Goal: Information Seeking & Learning: Learn about a topic

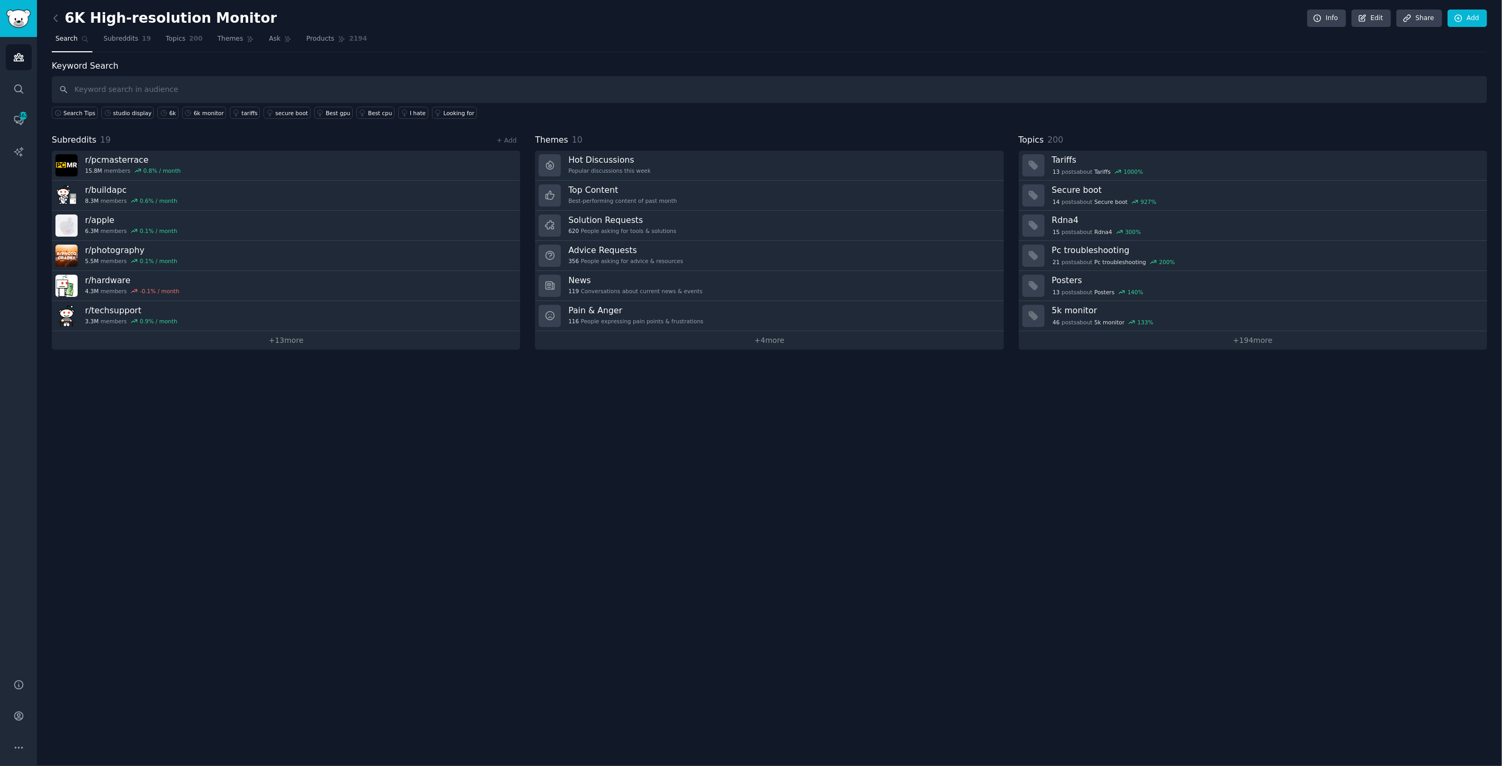
click at [350, 547] on div "6K High-resolution Monitor Info Edit Share Add Search Subreddits 19 Topics 200 …" at bounding box center [769, 383] width 1465 height 766
click at [284, 341] on link "+ 13 more" at bounding box center [286, 340] width 468 height 18
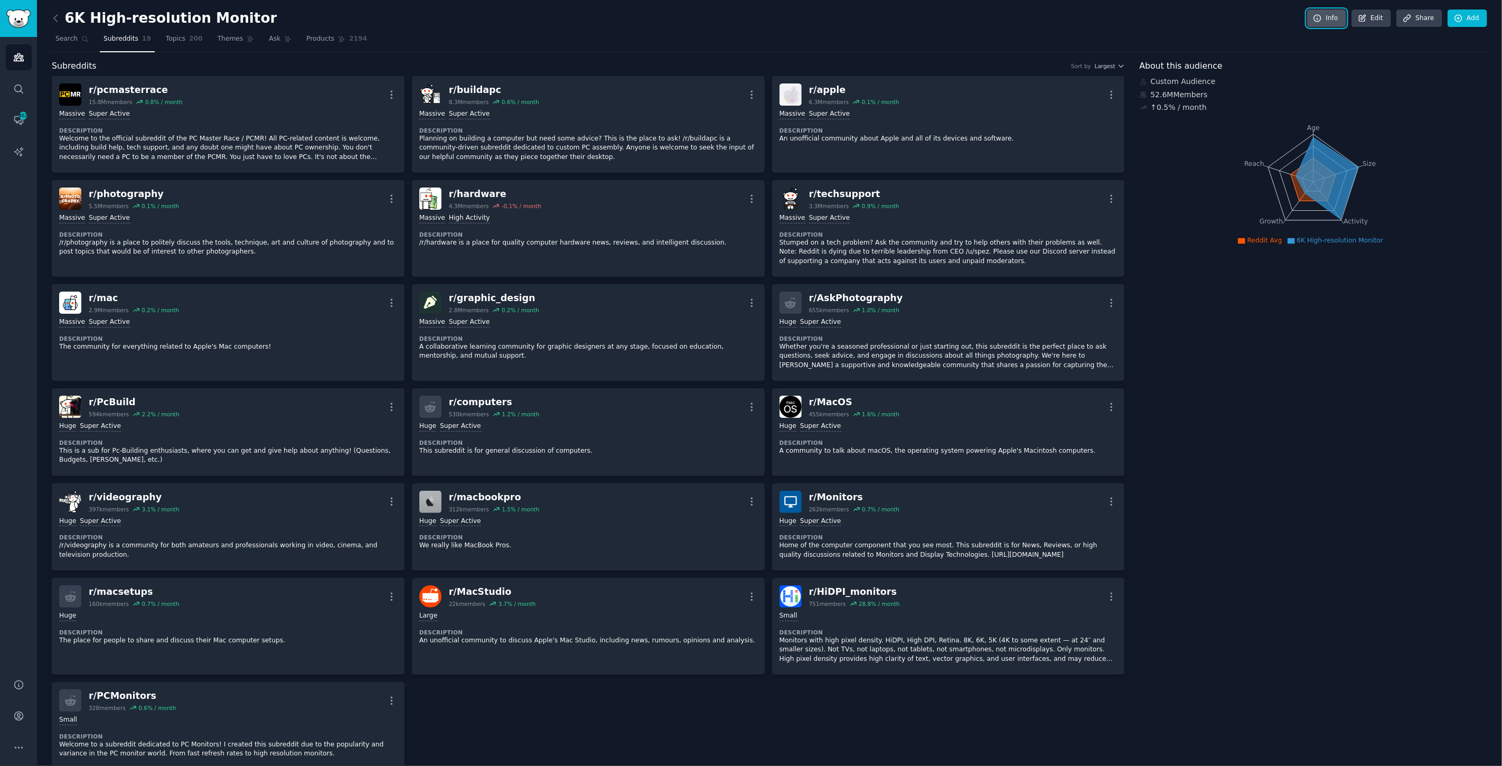
click at [1334, 14] on link "Info" at bounding box center [1326, 19] width 39 height 18
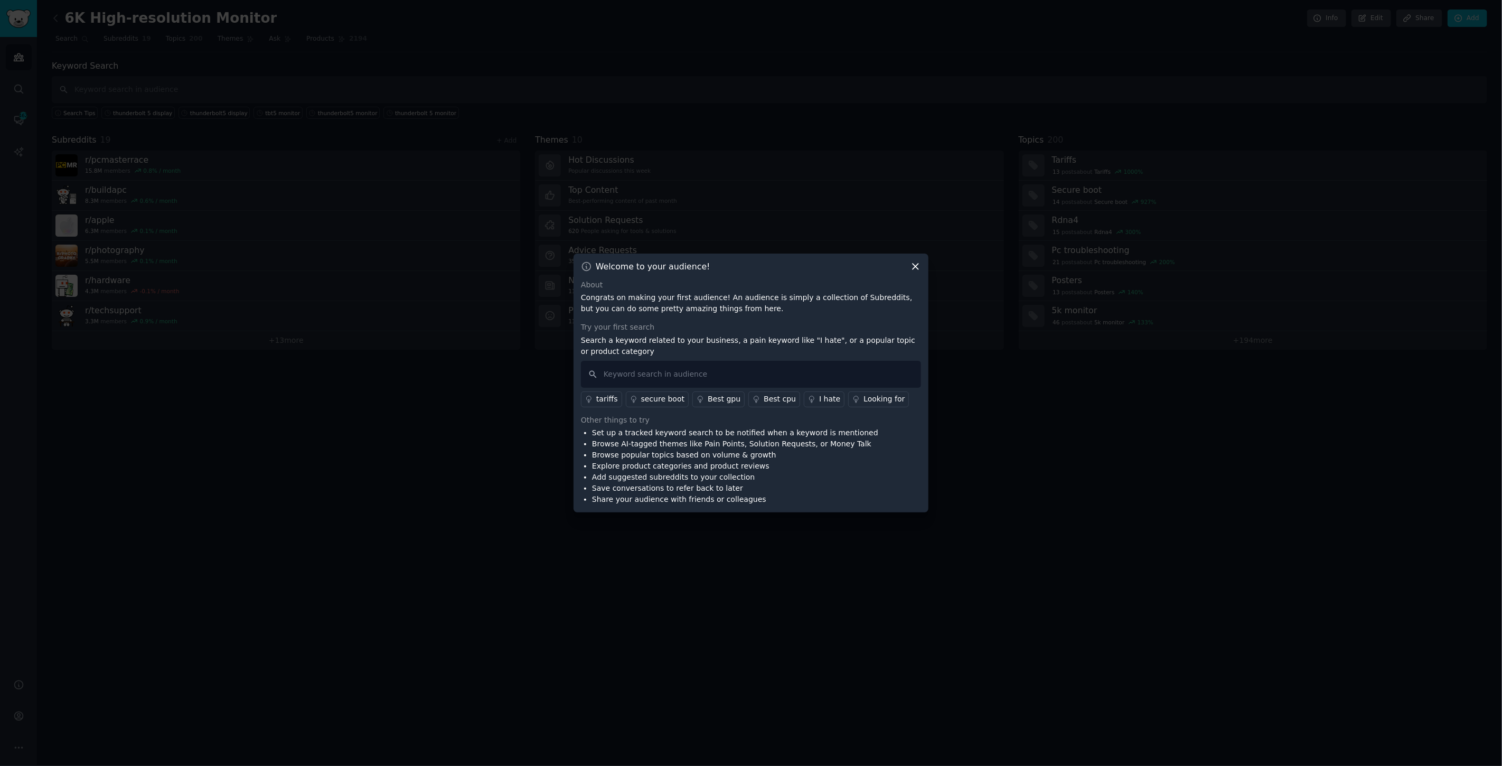
click at [911, 267] on icon at bounding box center [915, 266] width 11 height 11
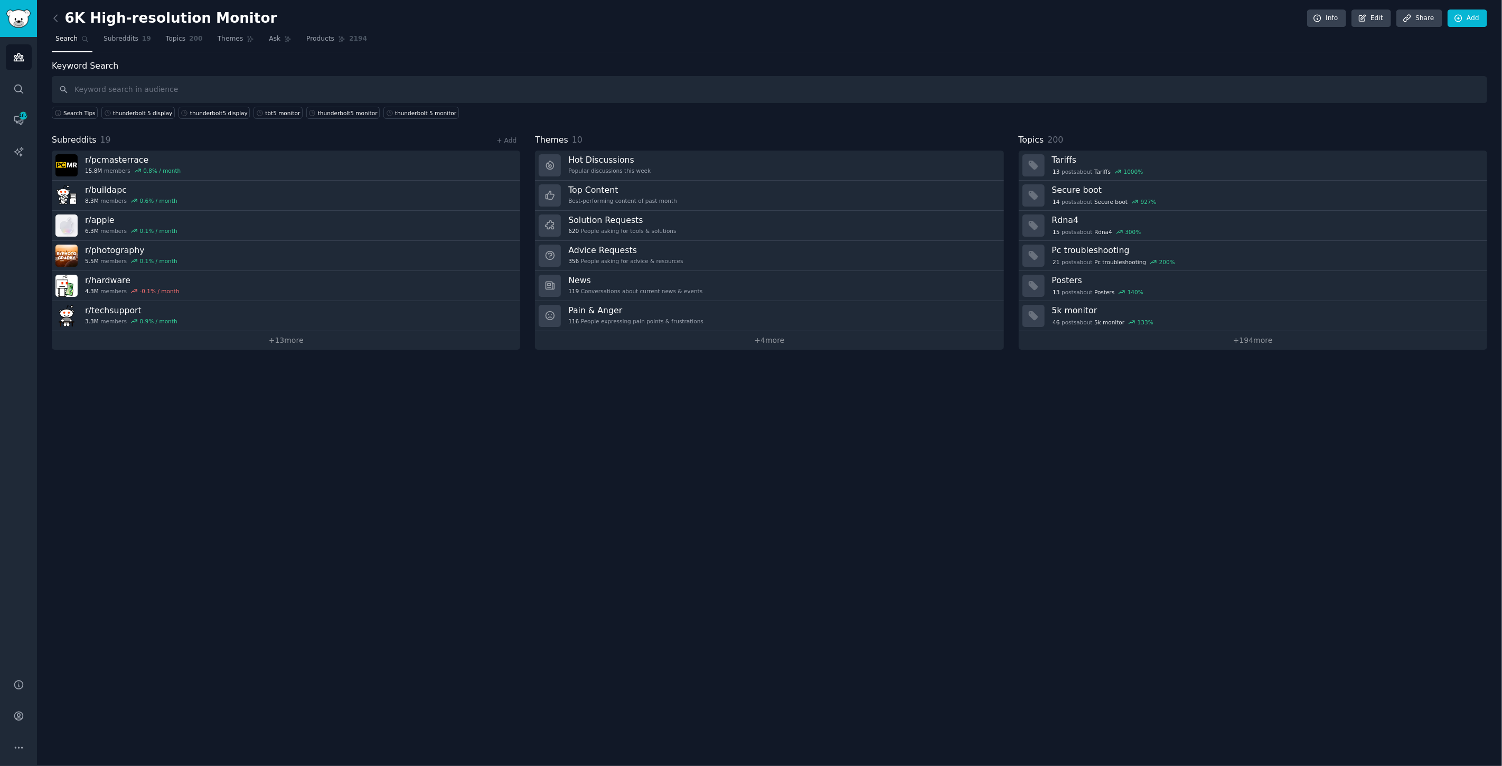
click at [66, 35] on span "Search" at bounding box center [66, 39] width 22 height 10
click at [119, 37] on span "Subreddits" at bounding box center [121, 39] width 35 height 10
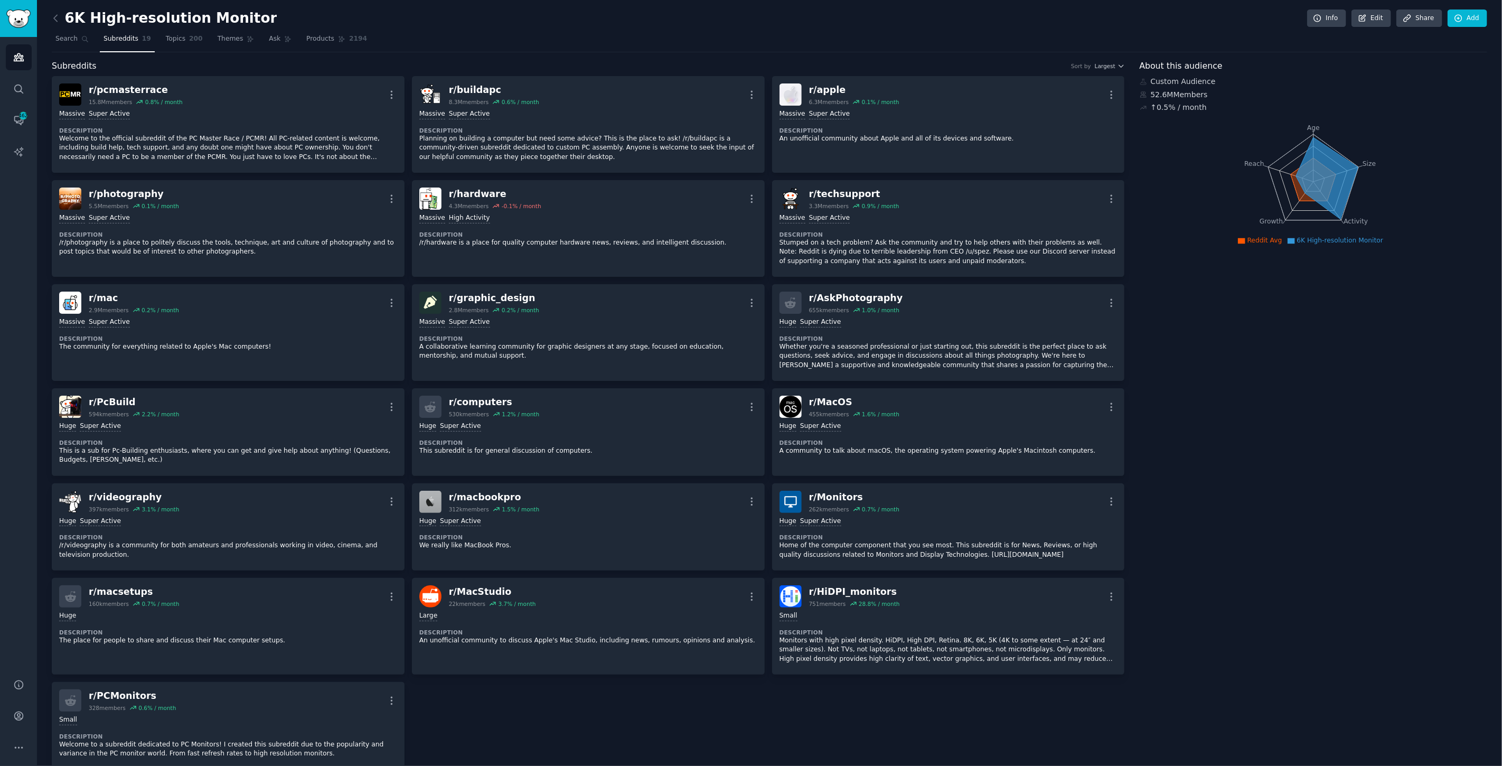
click at [1333, 224] on icon "Age Size Activity Growth Reach" at bounding box center [1314, 181] width 348 height 133
click at [1324, 198] on icon at bounding box center [1327, 178] width 62 height 82
click at [167, 36] on span "Topics" at bounding box center [176, 39] width 20 height 10
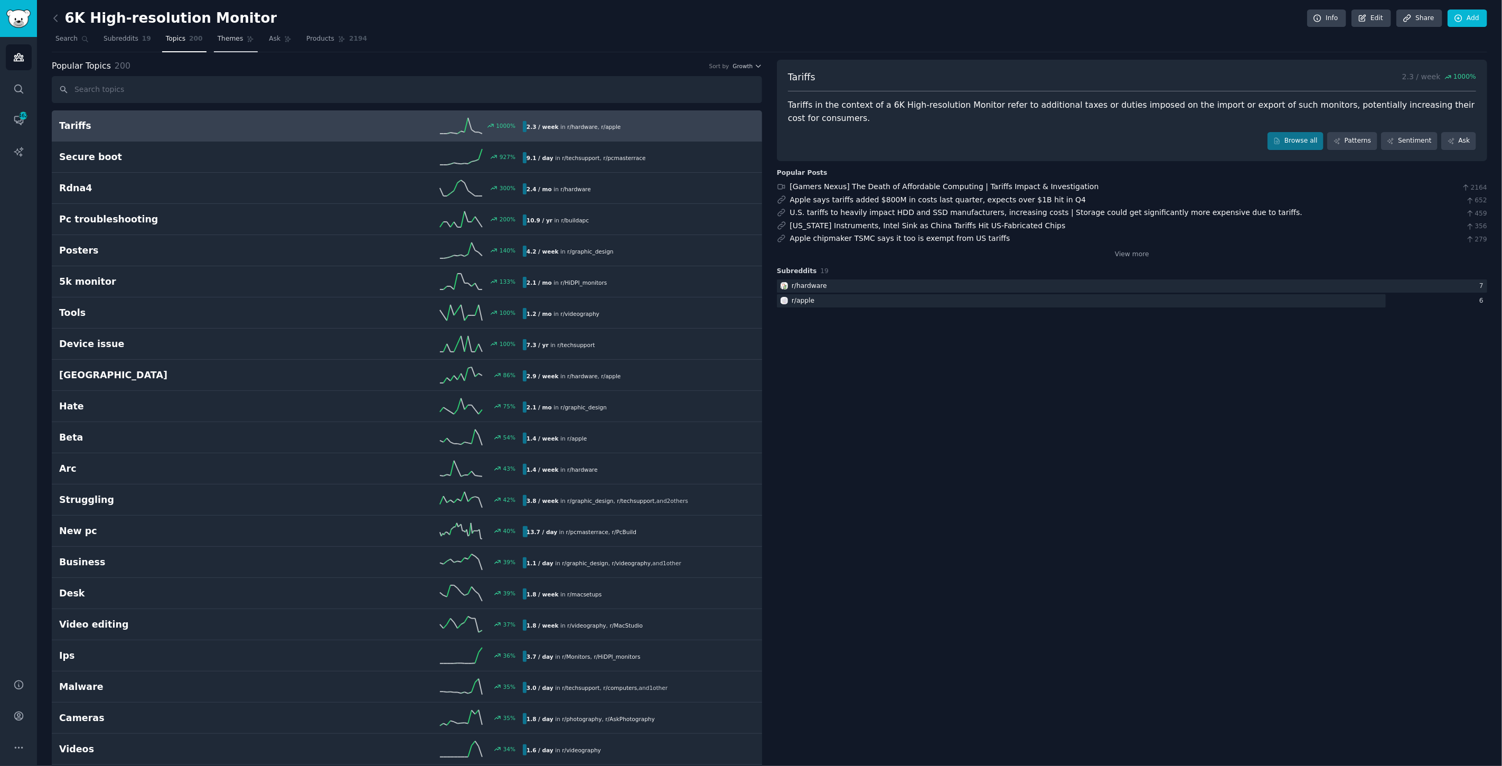
click at [229, 37] on link "Themes" at bounding box center [236, 42] width 44 height 22
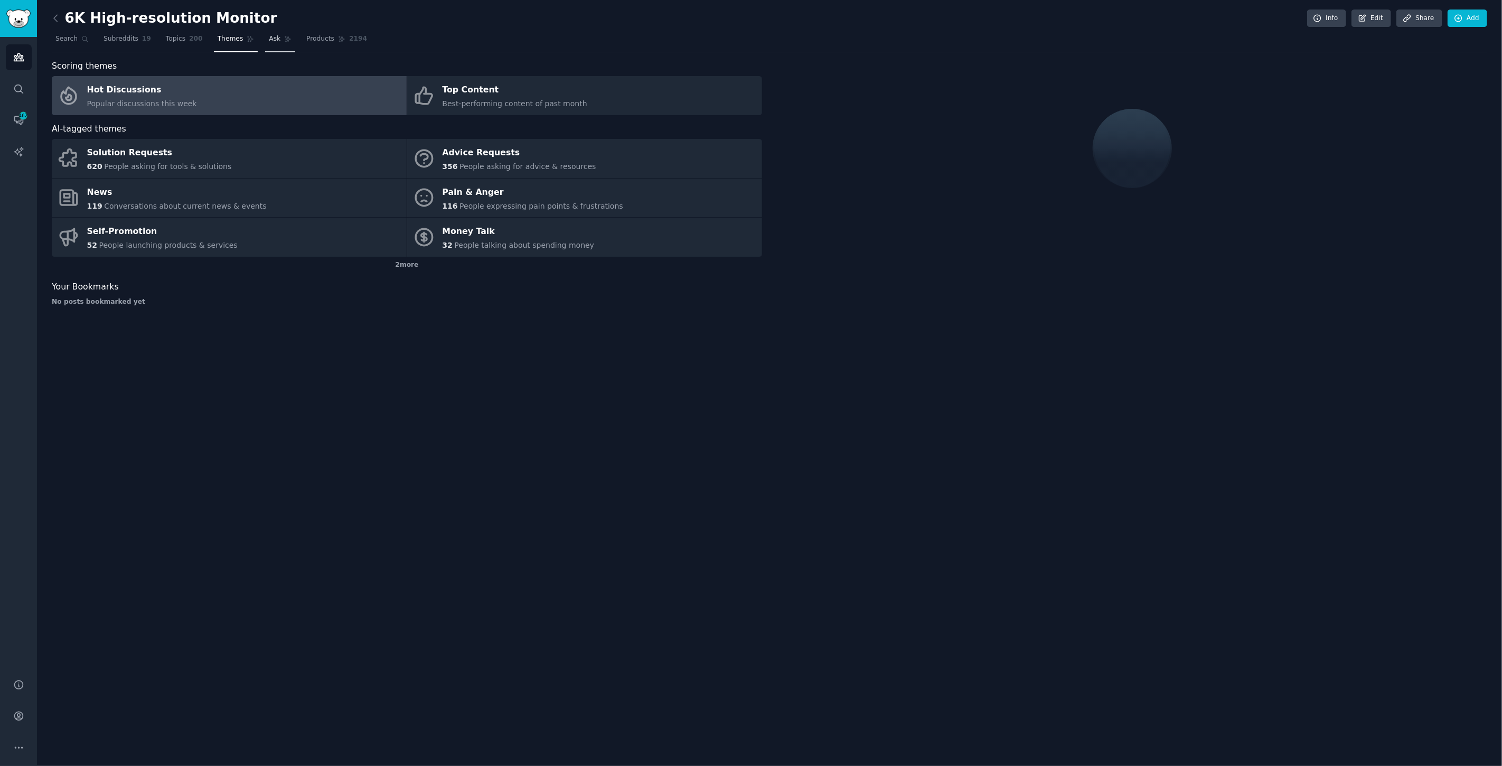
click at [277, 34] on link "Ask" at bounding box center [280, 42] width 30 height 22
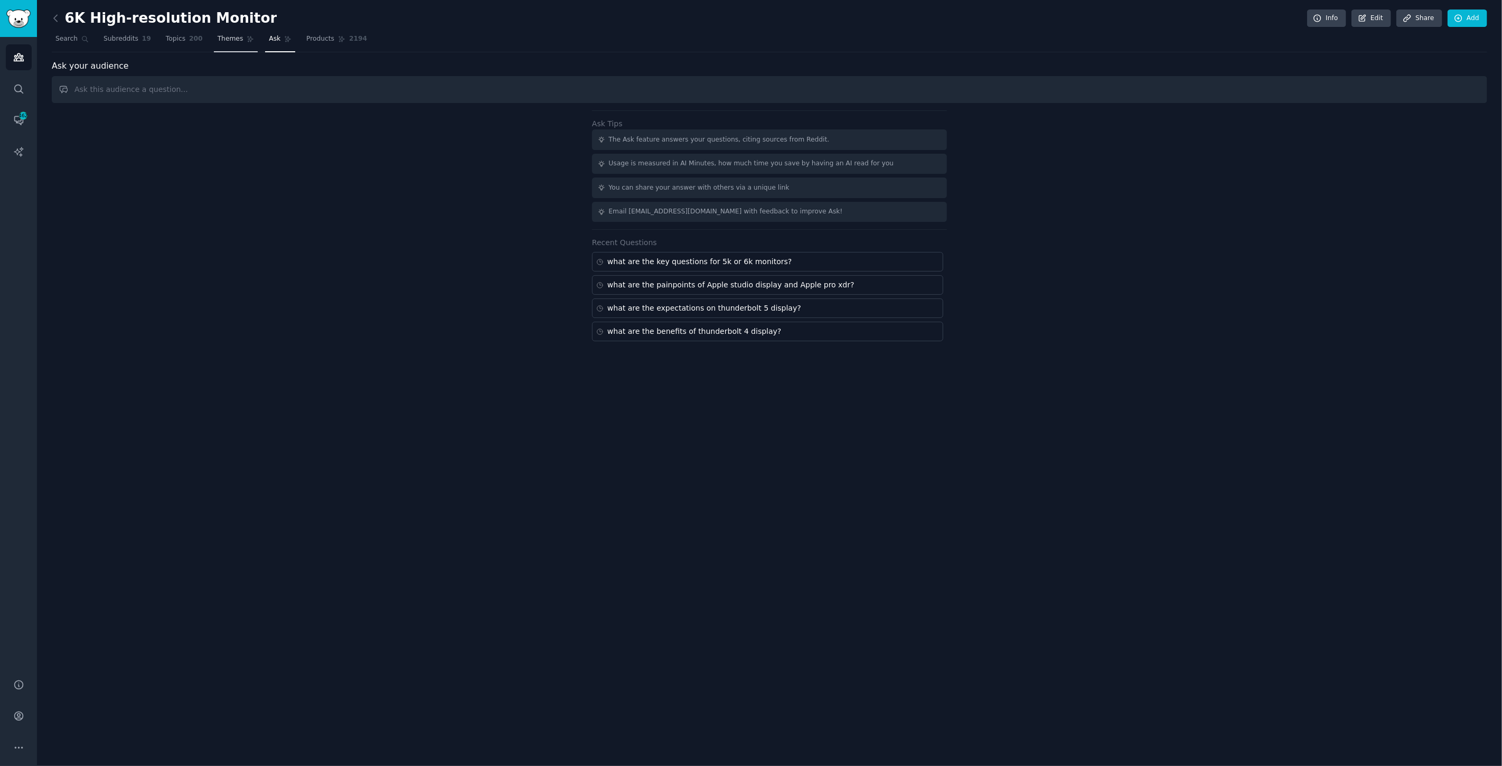
click at [339, 39] on icon at bounding box center [342, 39] width 6 height 6
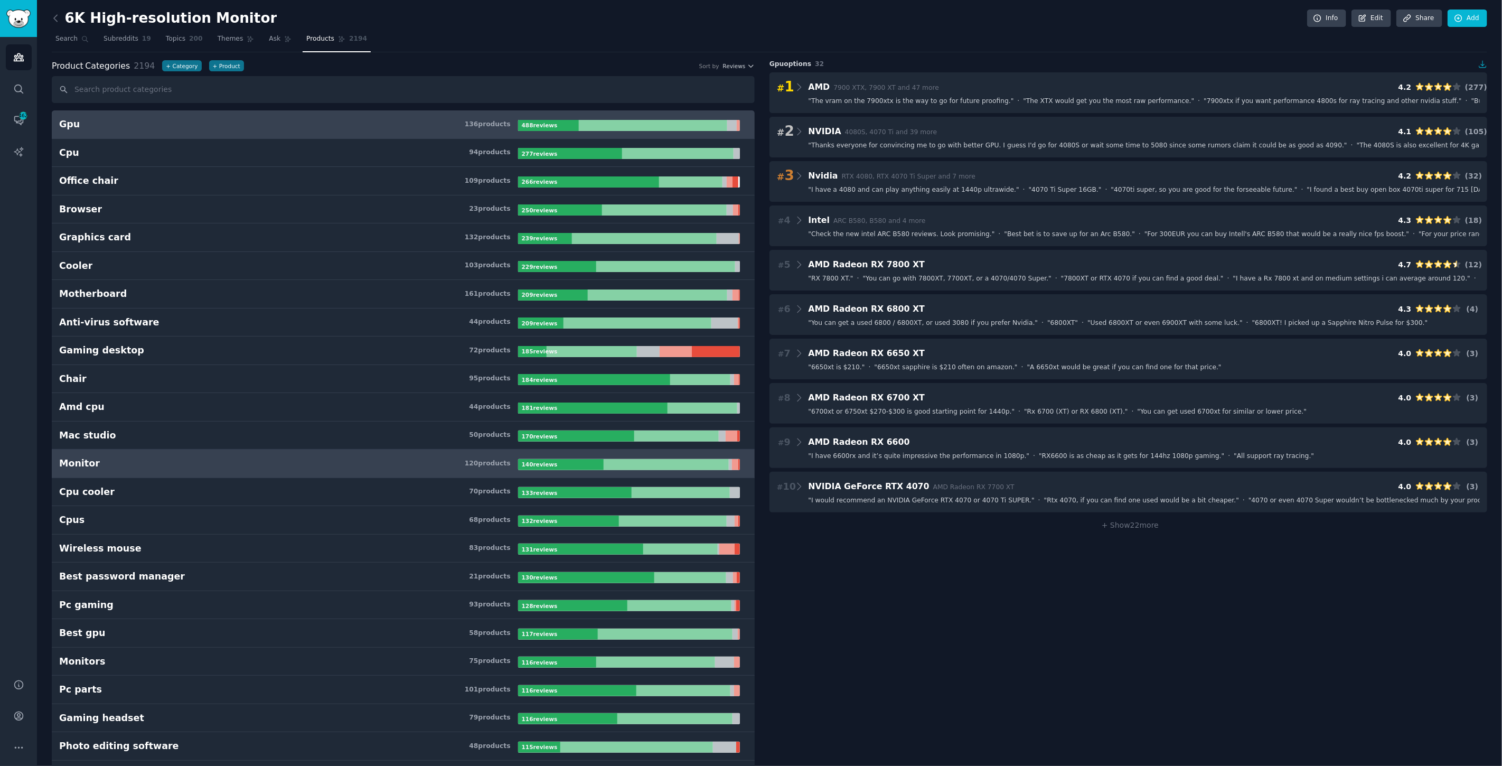
click at [74, 463] on div "Monitor" at bounding box center [79, 463] width 41 height 13
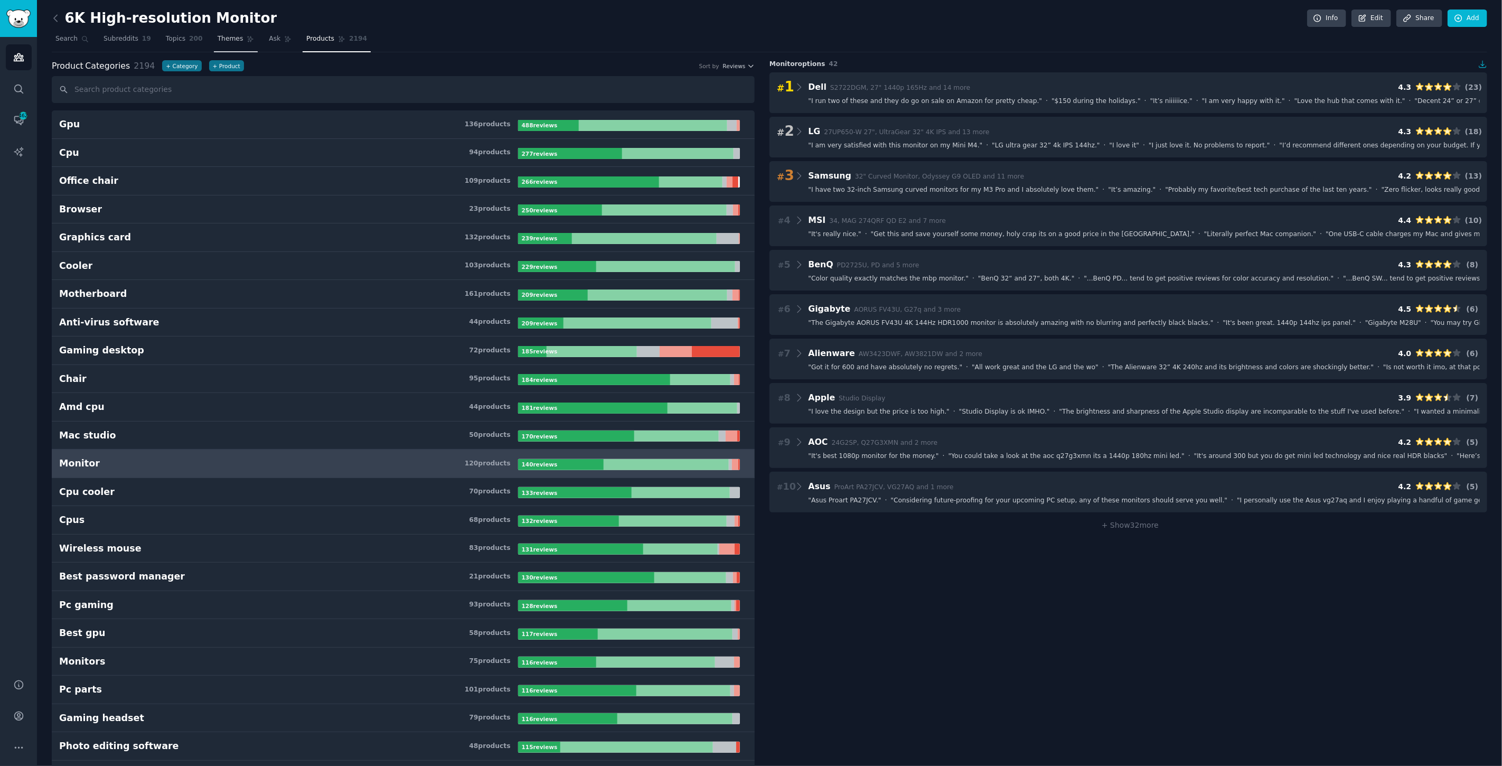
click at [220, 38] on span "Themes" at bounding box center [231, 39] width 26 height 10
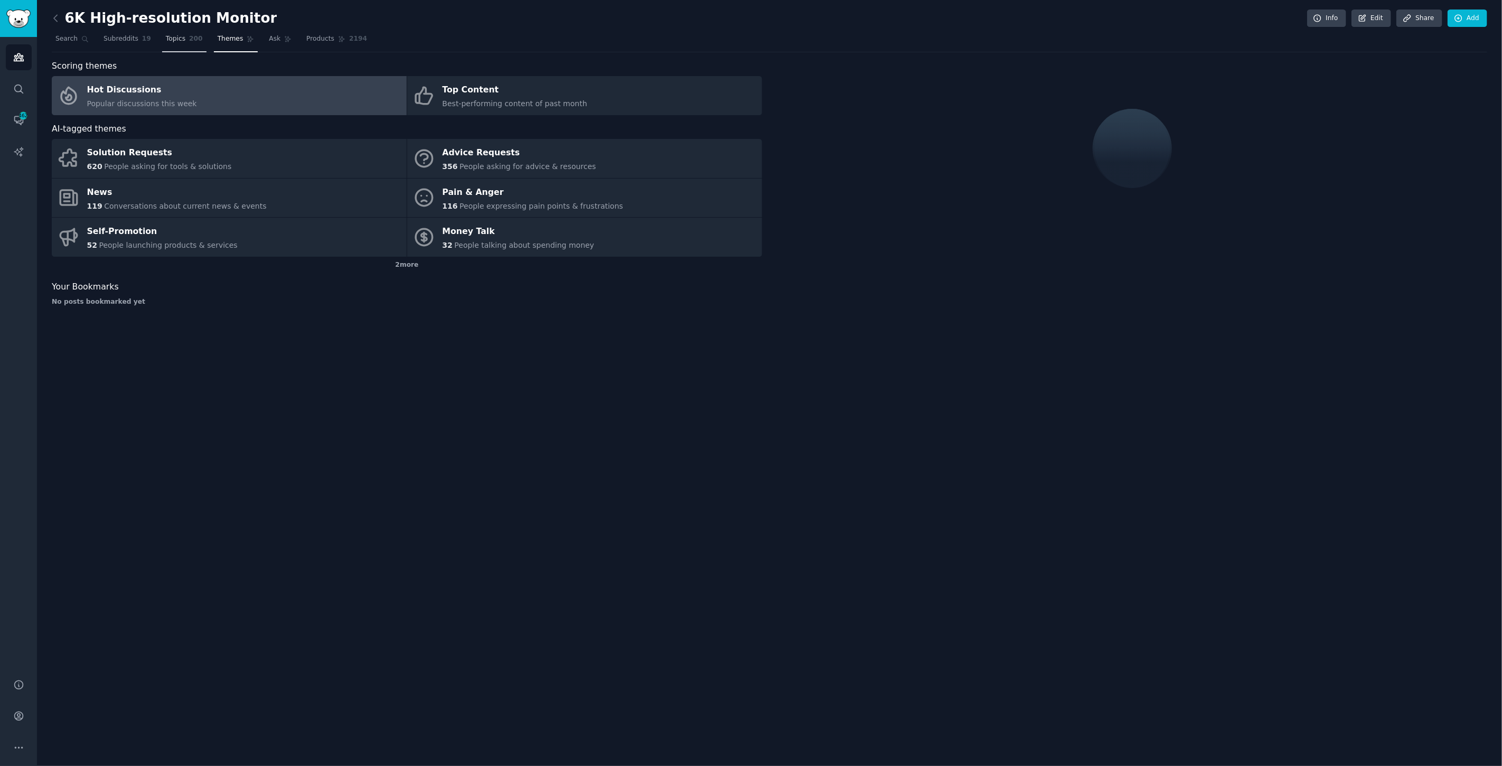
click at [166, 39] on span "Topics" at bounding box center [176, 39] width 20 height 10
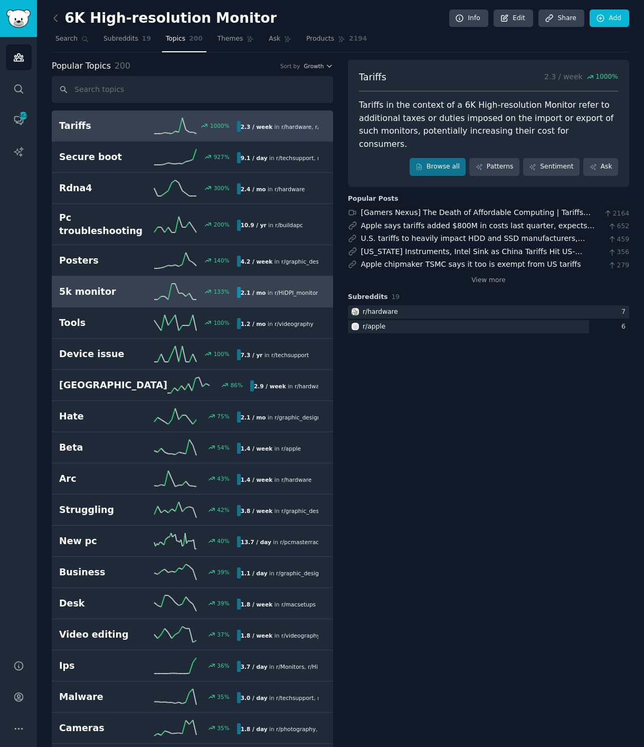
click at [108, 286] on h2 "5k monitor" at bounding box center [103, 291] width 89 height 13
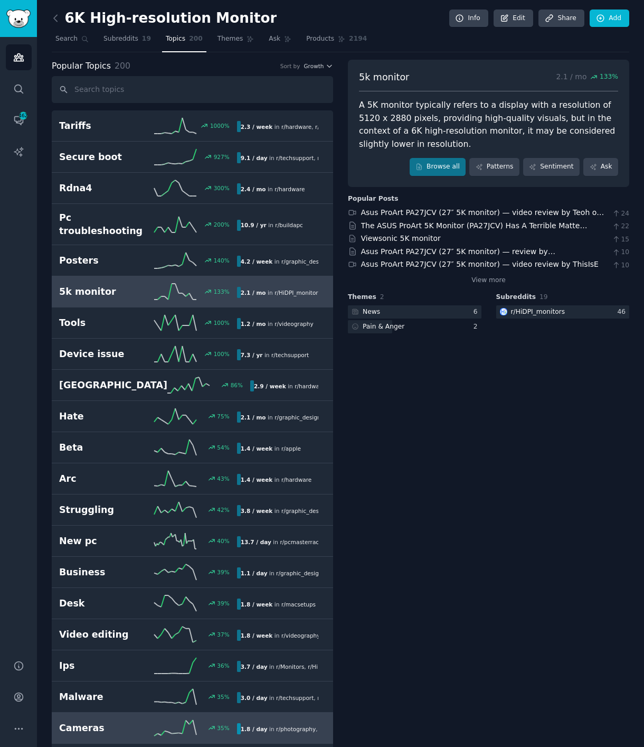
scroll to position [59, 0]
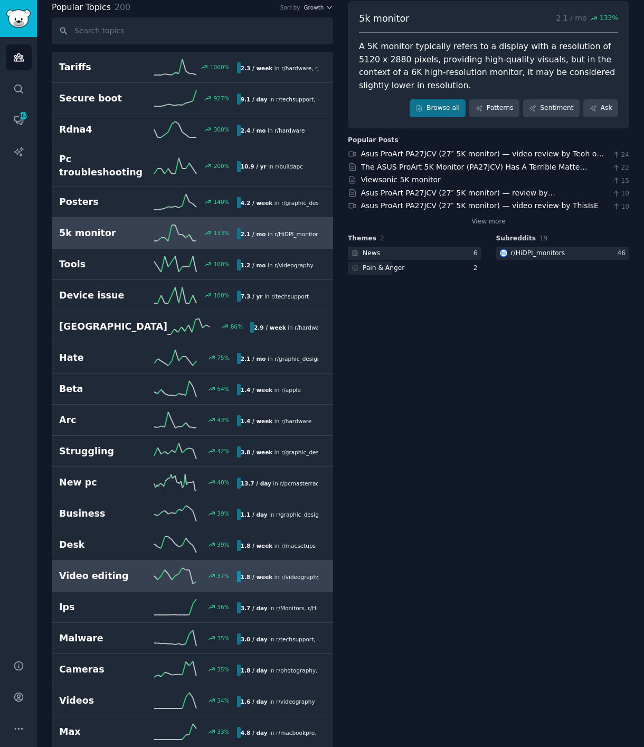
click at [112, 569] on h2 "Video editing" at bounding box center [103, 575] width 89 height 13
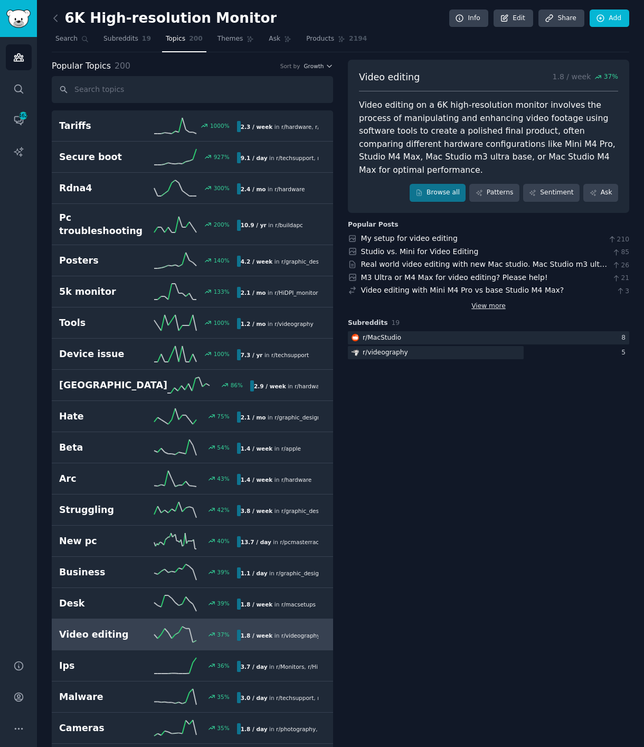
click at [494, 303] on link "View more" at bounding box center [489, 307] width 34 height 10
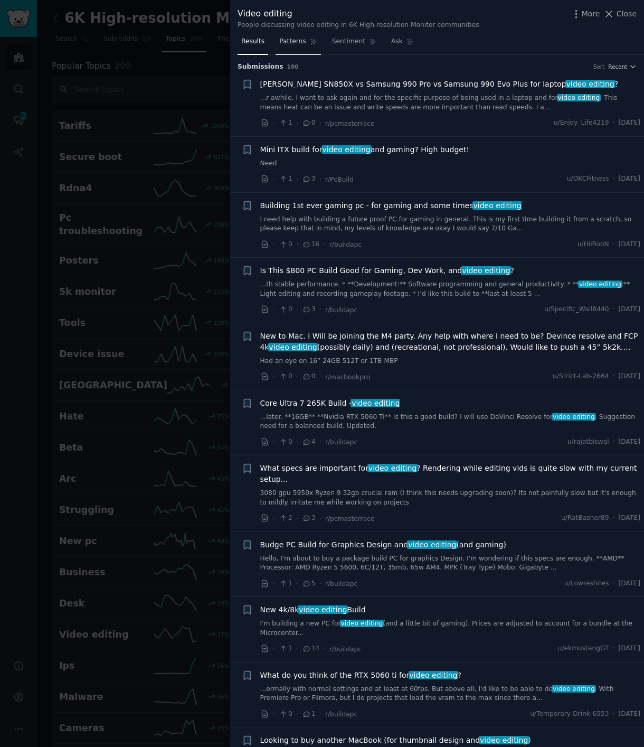
click at [290, 44] on span "Patterns" at bounding box center [292, 42] width 26 height 10
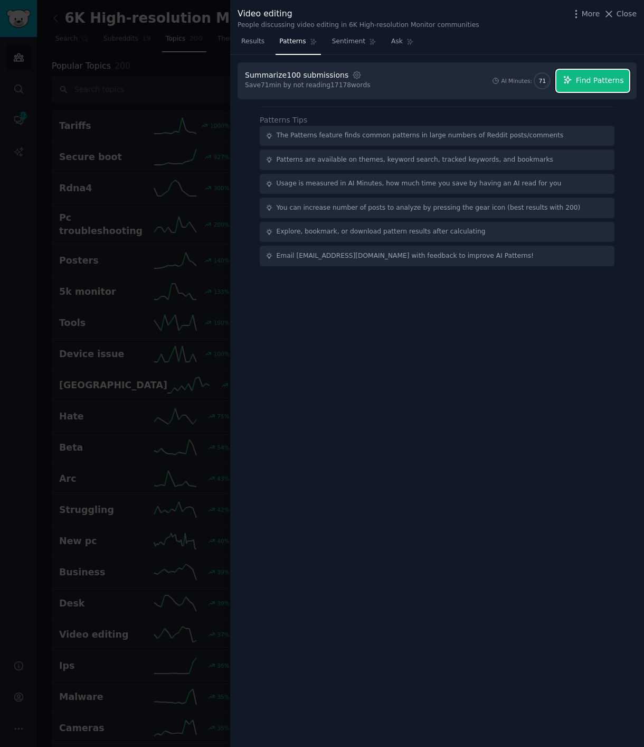
click at [600, 74] on button "Find Patterns" at bounding box center [593, 81] width 73 height 22
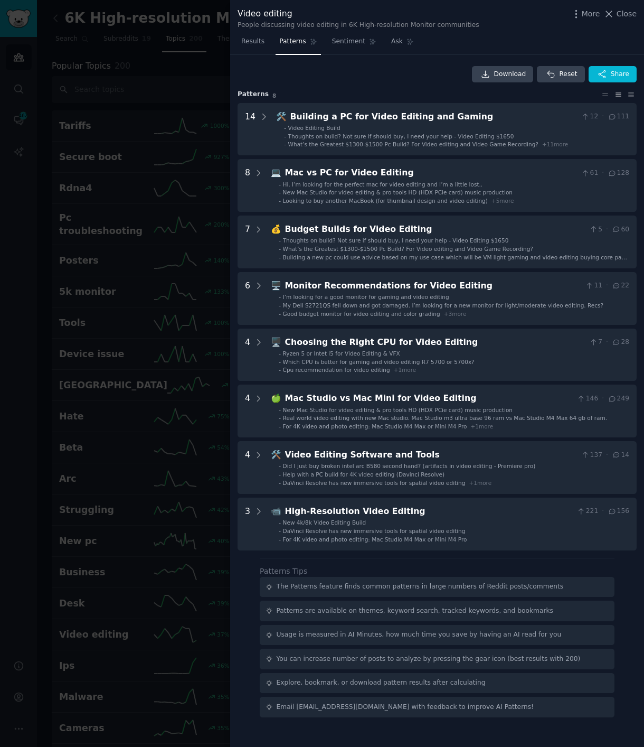
click at [642, 562] on div "Download Reset Share Pattern s 8 14 🛠️ Building a PC for Video Editing and Gami…" at bounding box center [437, 391] width 414 height 673
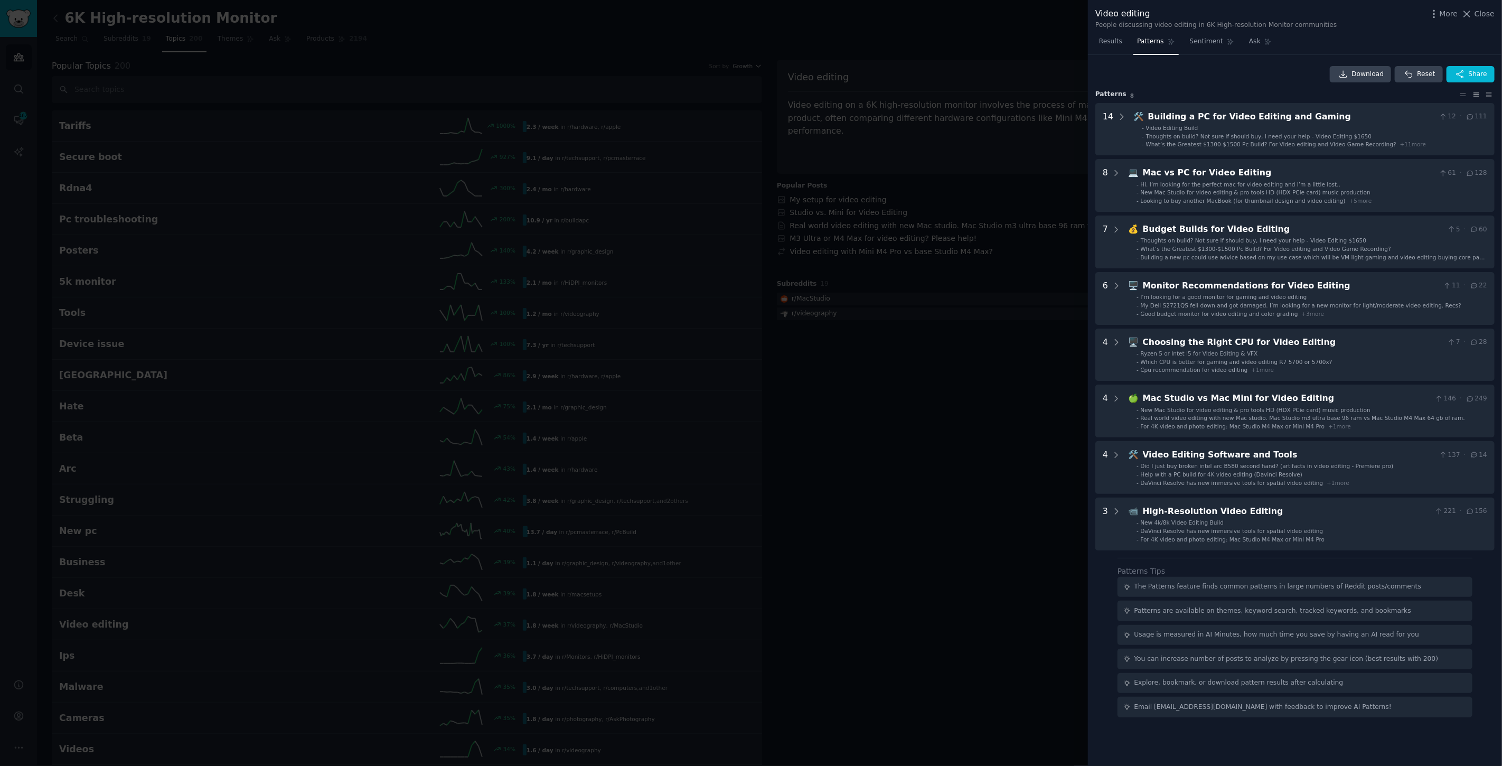
click at [1477, 12] on span "Close" at bounding box center [1485, 13] width 20 height 11
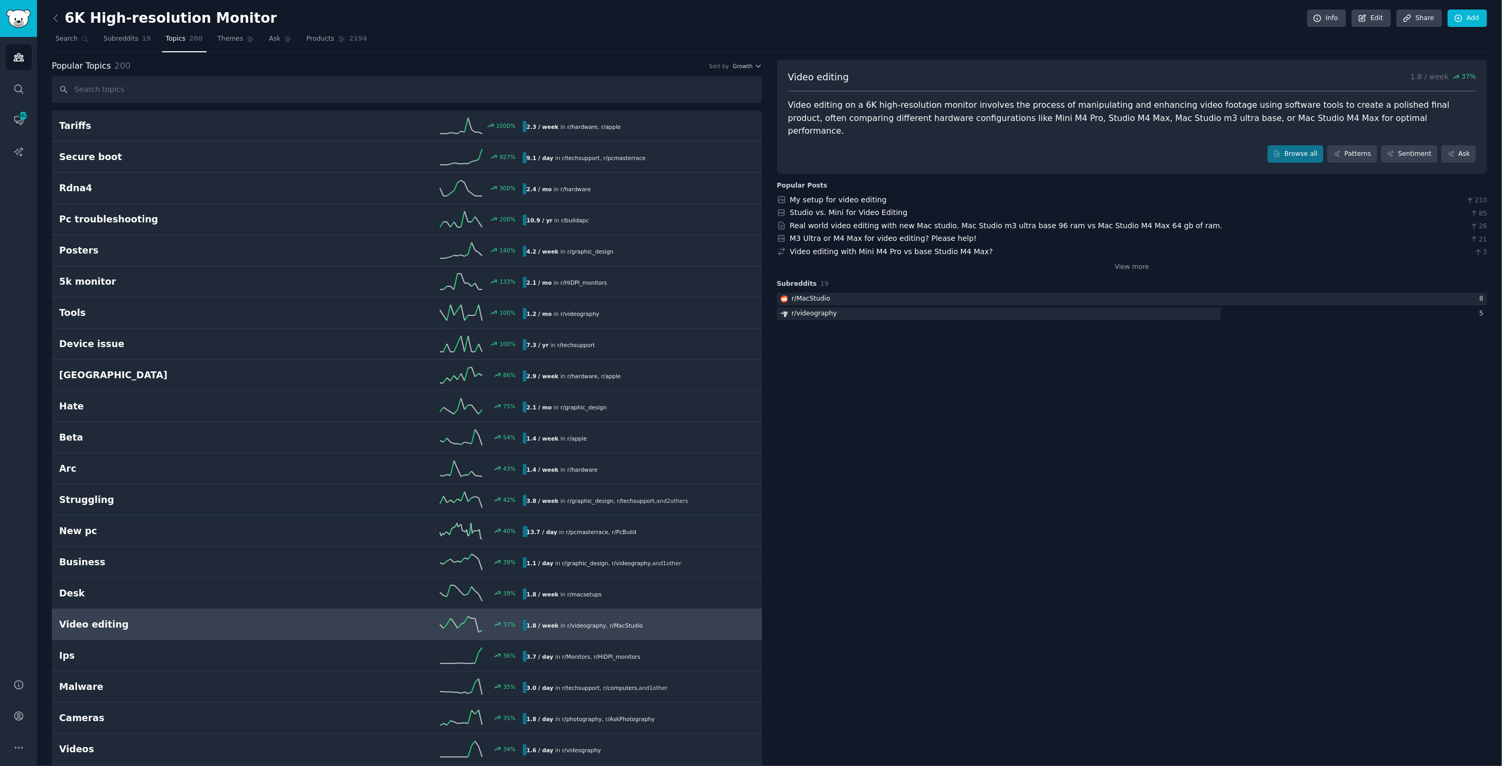
click at [59, 41] on span "Search" at bounding box center [66, 39] width 22 height 10
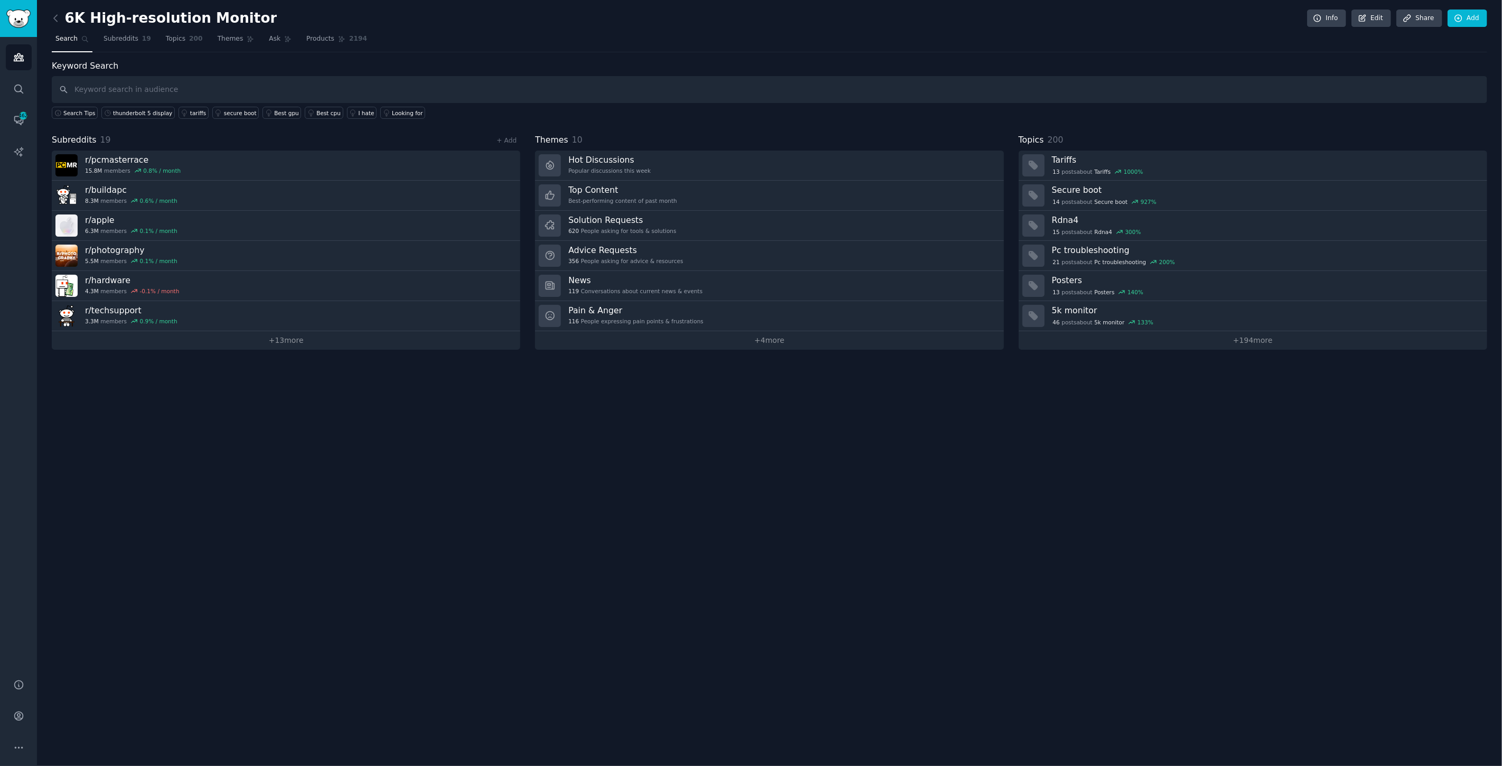
click at [112, 86] on input "text" at bounding box center [769, 89] width 1435 height 27
type input "apple display"
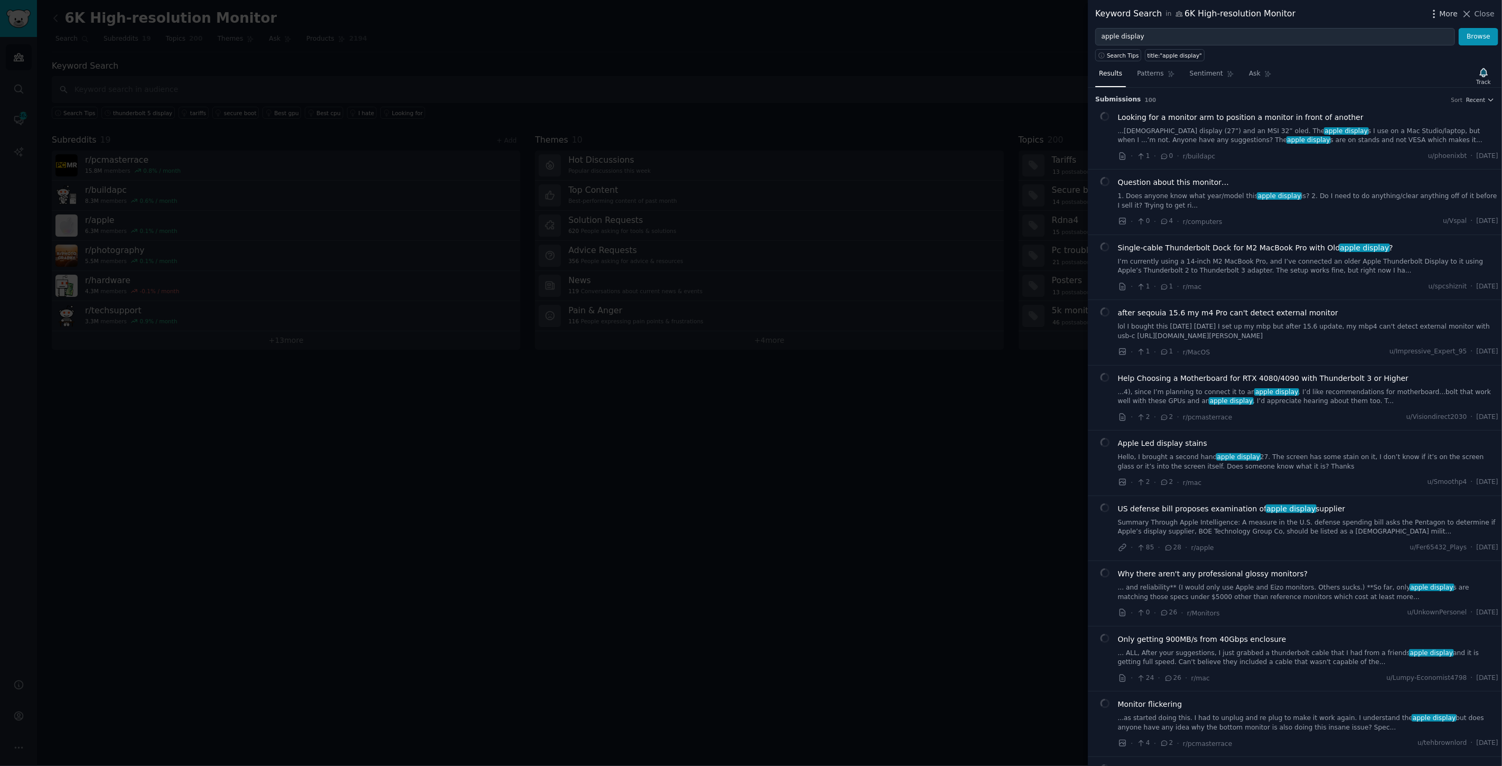
click at [1438, 13] on icon "button" at bounding box center [1434, 13] width 11 height 11
click at [1338, 43] on p "Advanced Search" at bounding box center [1345, 43] width 64 height 11
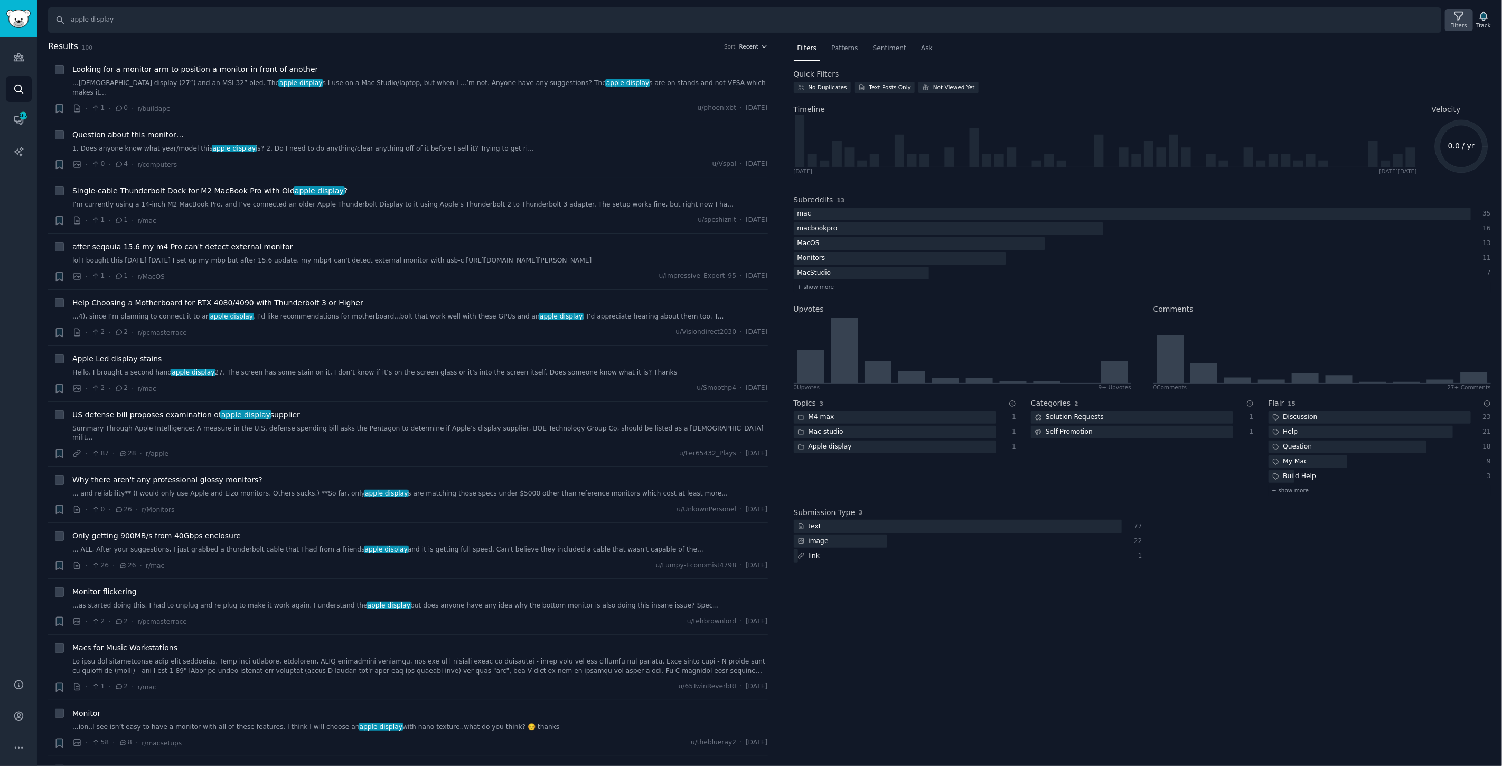
click at [1462, 21] on icon at bounding box center [1458, 16] width 11 height 11
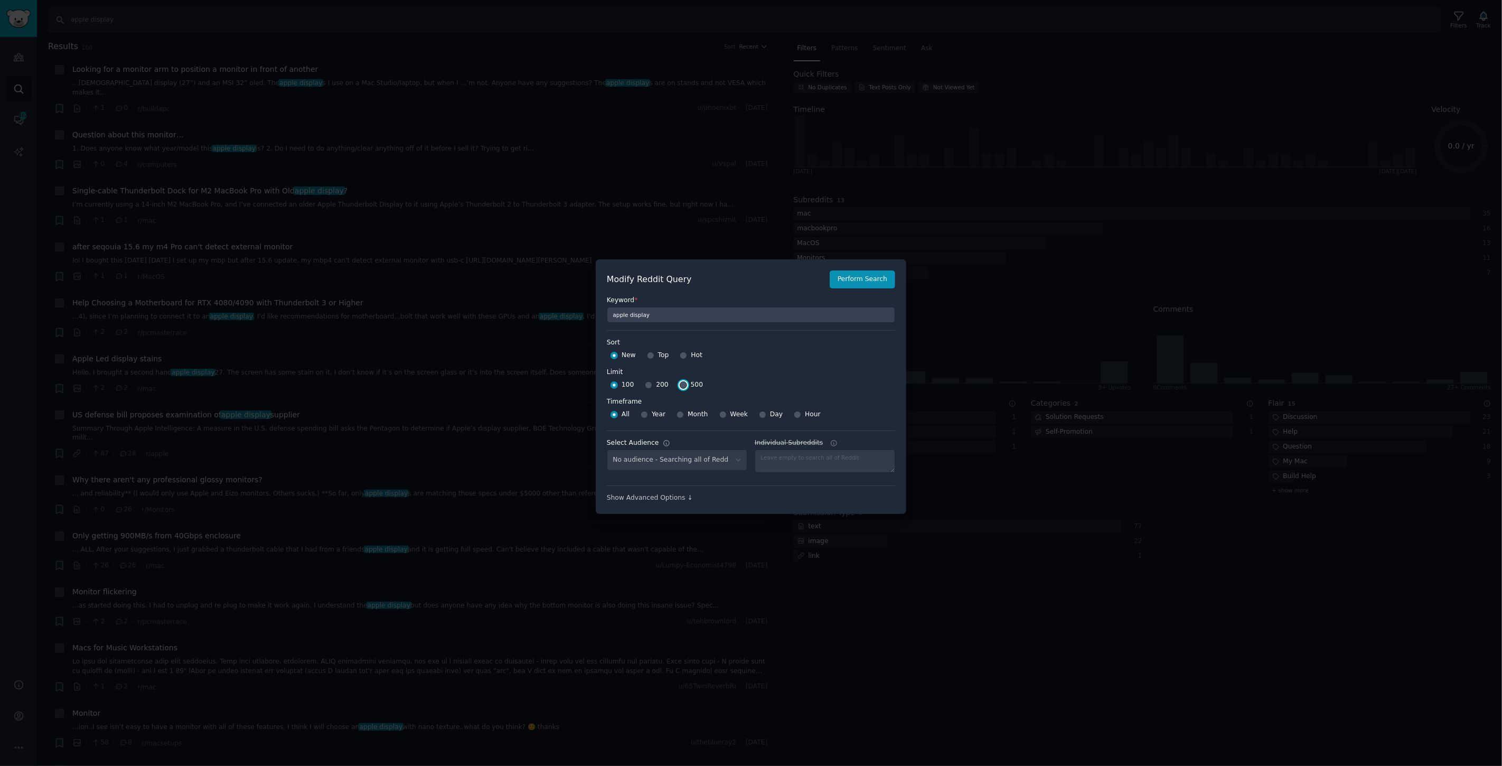
click at [680, 383] on input "500" at bounding box center [683, 384] width 7 height 7
radio input "true"
click at [849, 280] on button "Perform Search" at bounding box center [862, 279] width 65 height 18
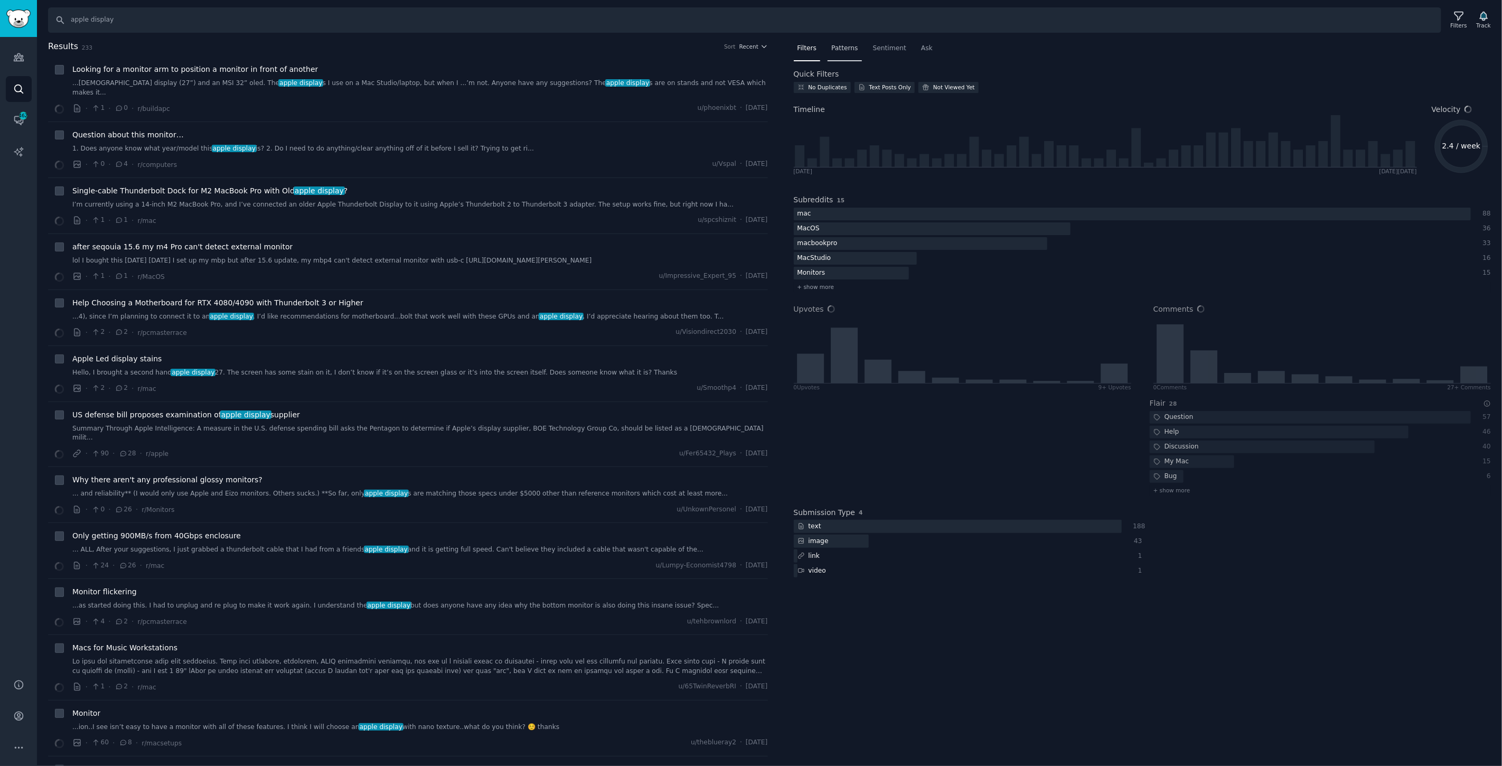
click at [842, 46] on span "Patterns" at bounding box center [844, 49] width 26 height 10
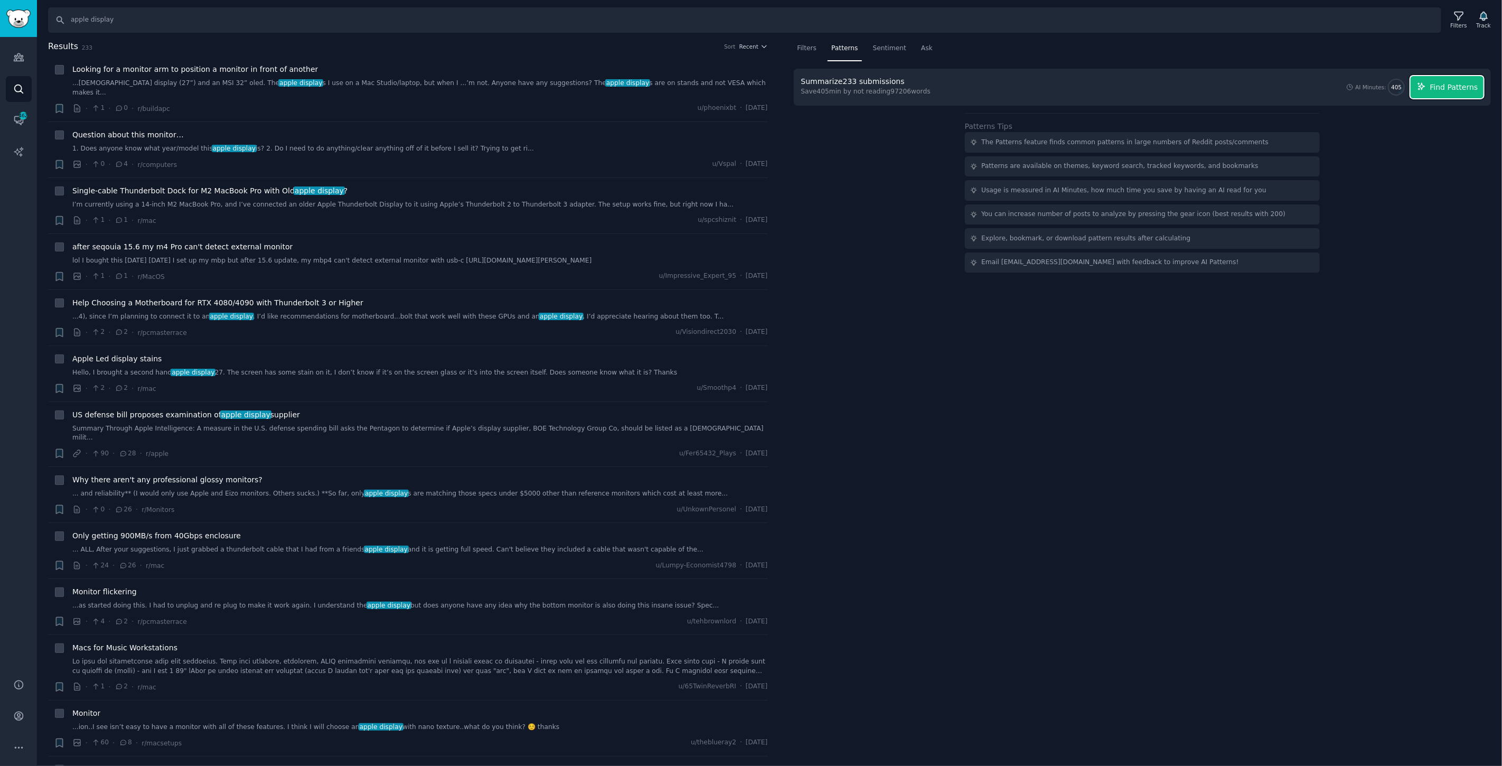
click at [1463, 82] on span "Find Patterns" at bounding box center [1454, 87] width 48 height 11
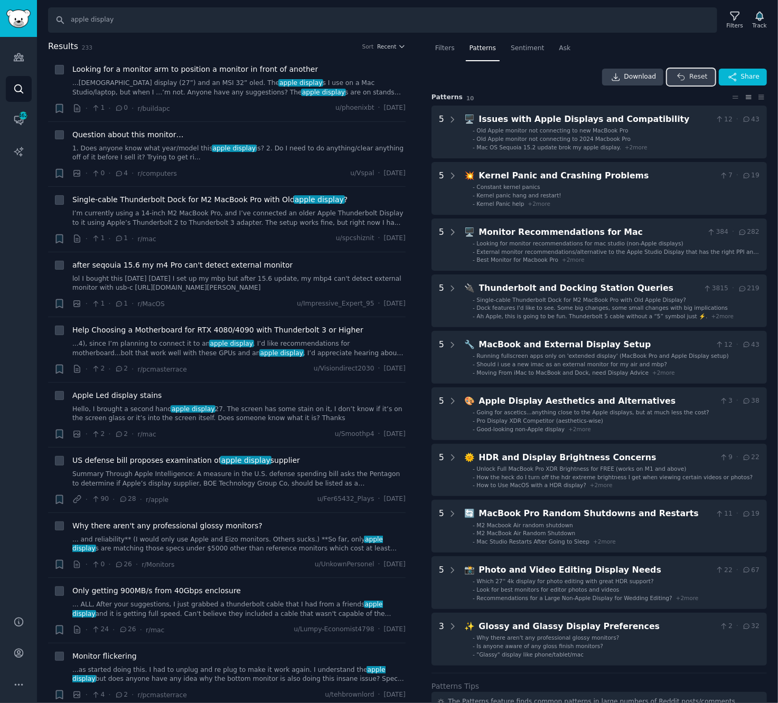
click at [686, 70] on button "Reset" at bounding box center [691, 77] width 48 height 17
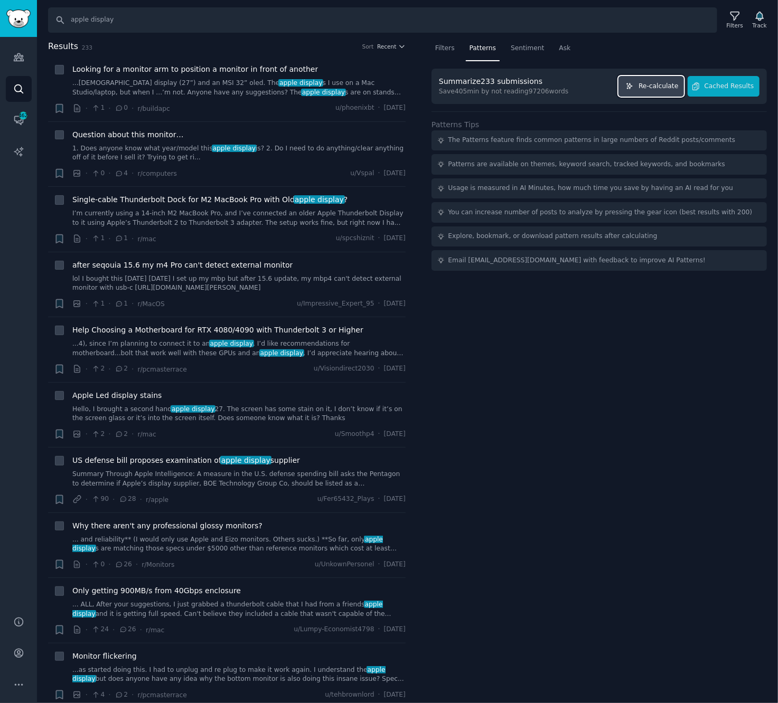
click at [665, 86] on span "Re-calculate" at bounding box center [659, 87] width 40 height 10
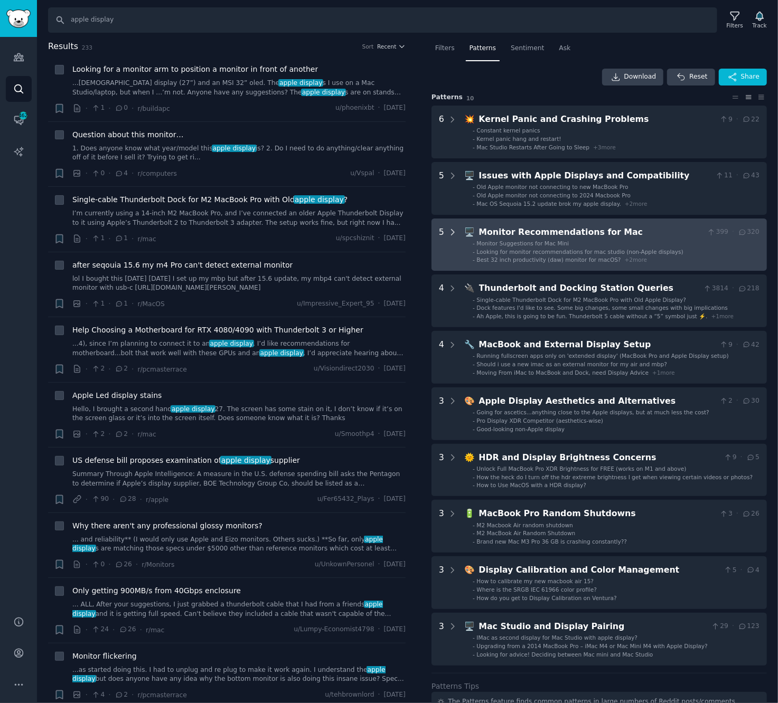
click at [451, 229] on icon at bounding box center [453, 233] width 10 height 10
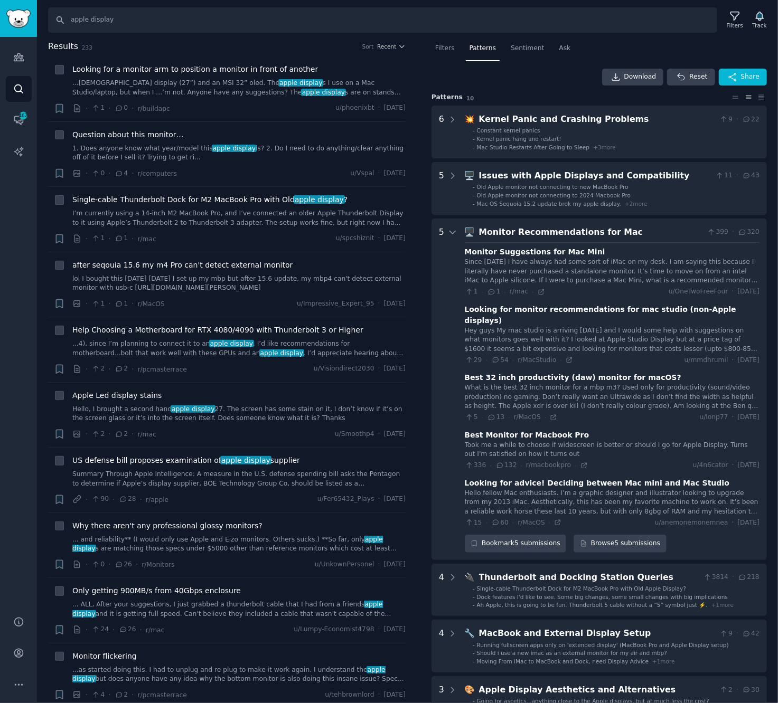
scroll to position [177, 0]
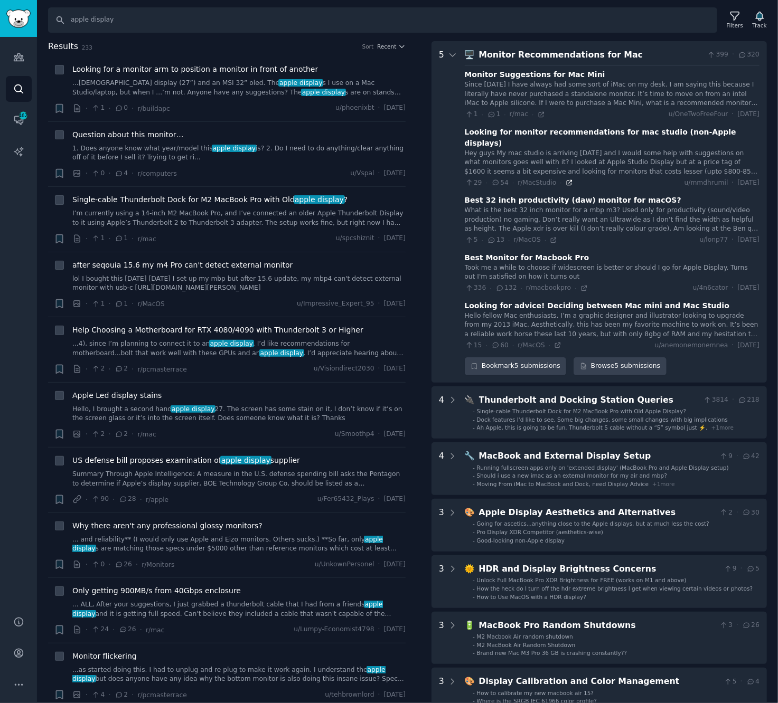
click at [566, 179] on icon at bounding box center [569, 182] width 7 height 7
drag, startPoint x: 128, startPoint y: 15, endPoint x: 1, endPoint y: 30, distance: 127.6
click at [67, 24] on input "apple display" at bounding box center [382, 19] width 669 height 25
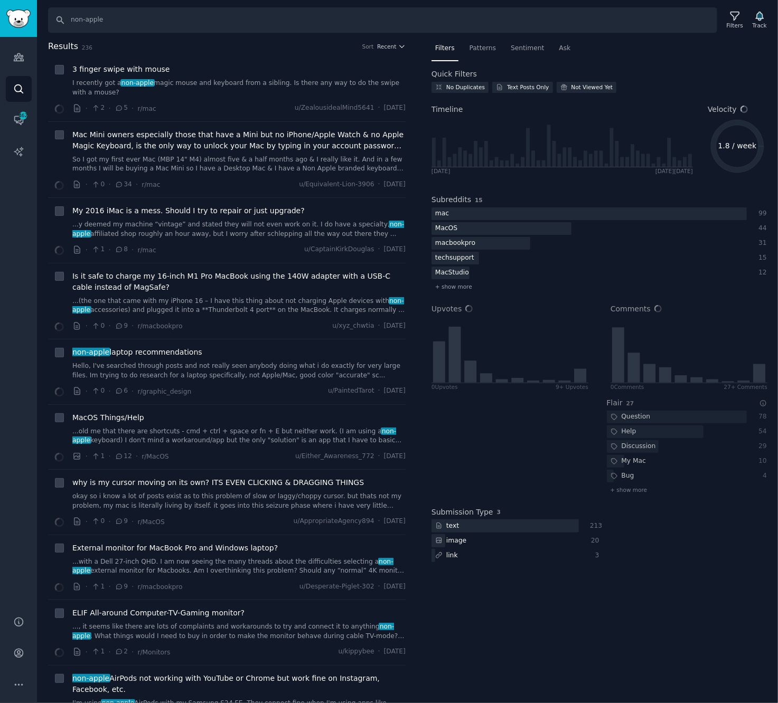
click at [476, 48] on span "Patterns" at bounding box center [483, 49] width 26 height 10
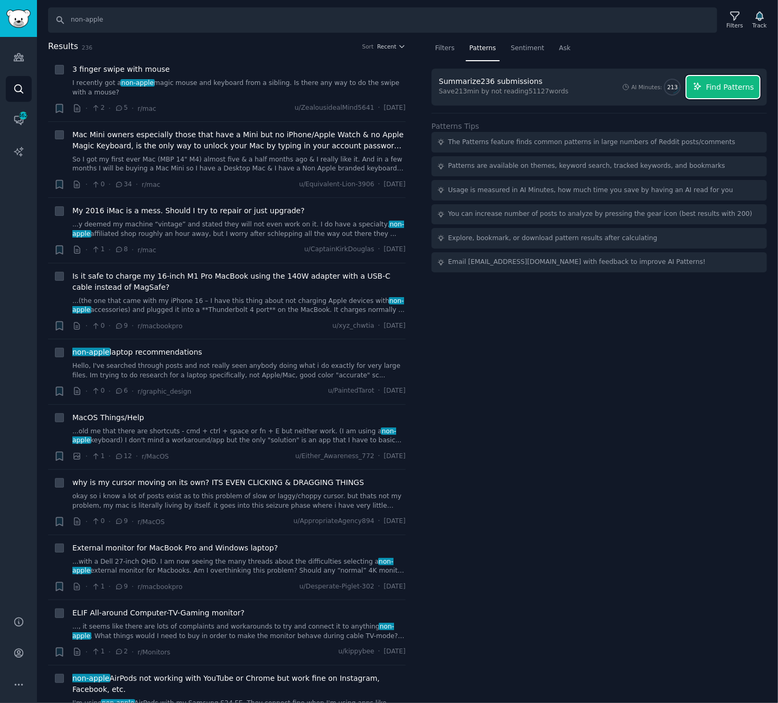
click at [709, 87] on button "Find Patterns" at bounding box center [723, 87] width 73 height 22
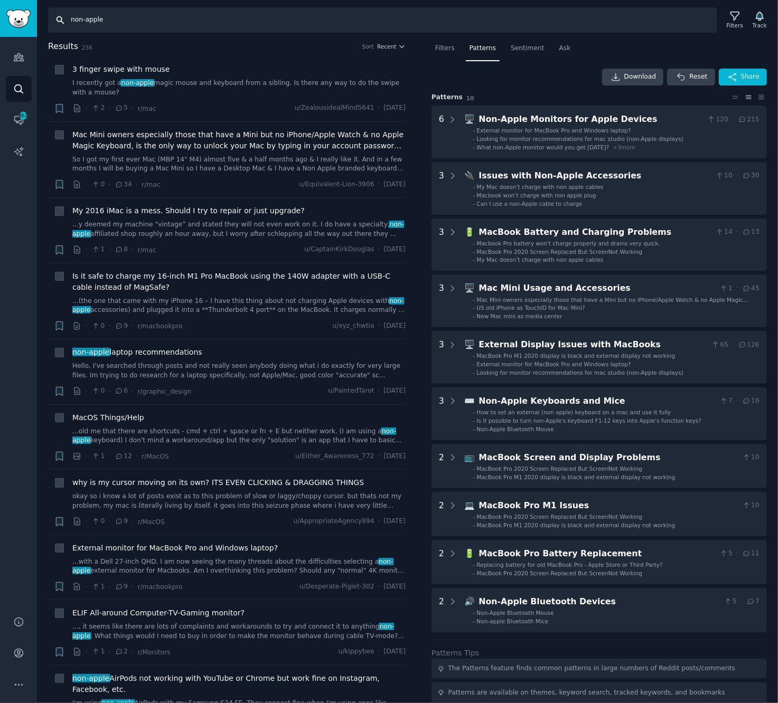
click at [150, 22] on input "non-apple" at bounding box center [382, 19] width 669 height 25
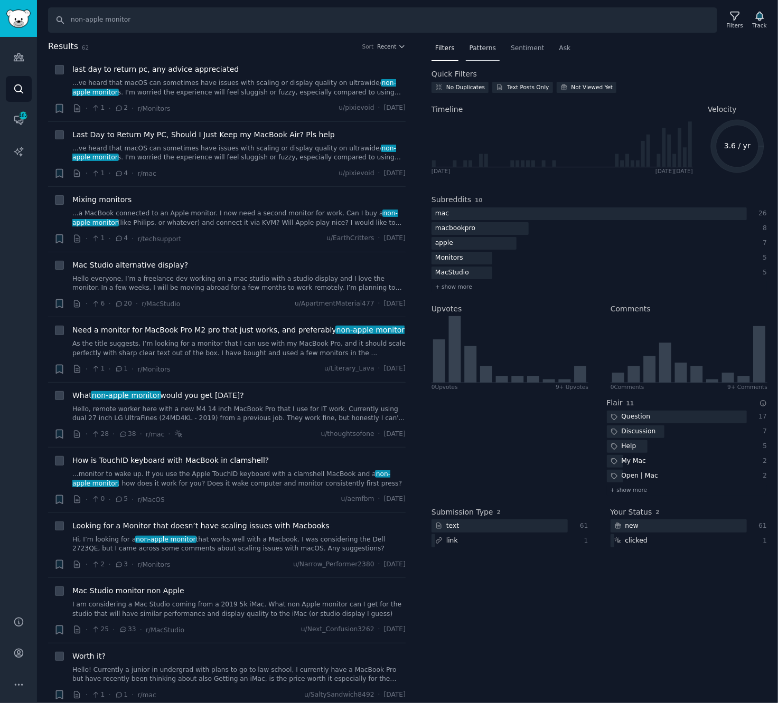
click at [468, 40] on div "Patterns" at bounding box center [483, 51] width 34 height 22
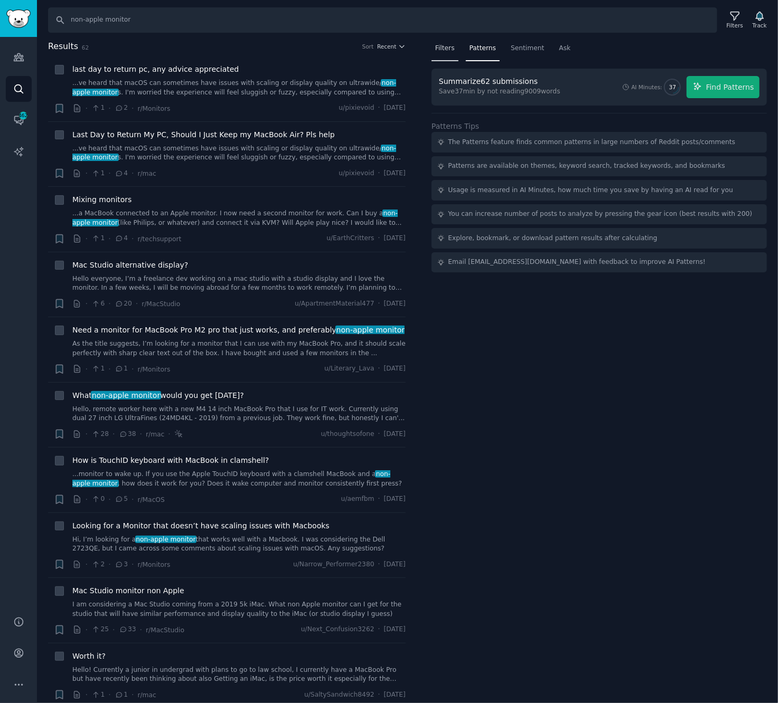
click at [440, 44] on span "Filters" at bounding box center [445, 49] width 20 height 10
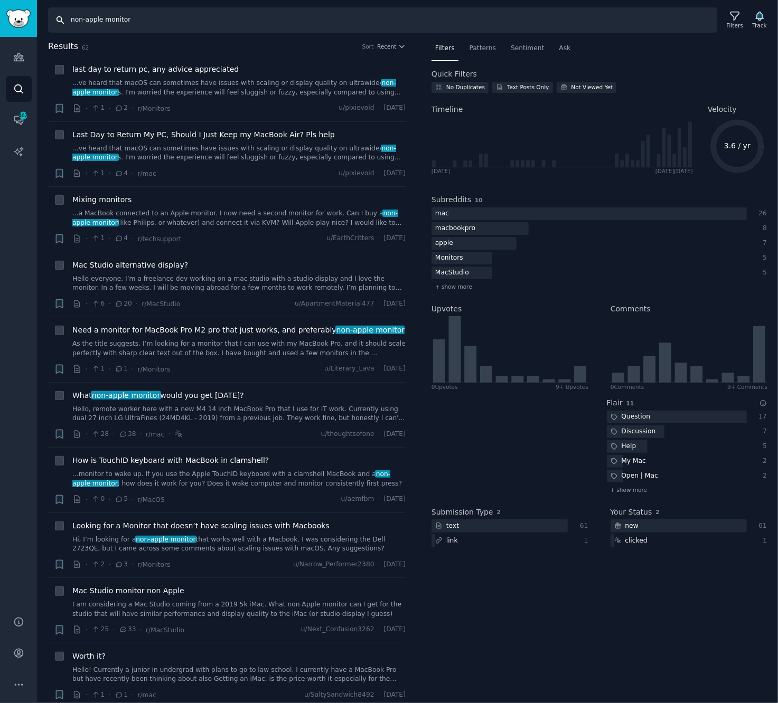
click at [209, 22] on input "non-apple monitor" at bounding box center [382, 19] width 669 height 25
type input "non-apple"
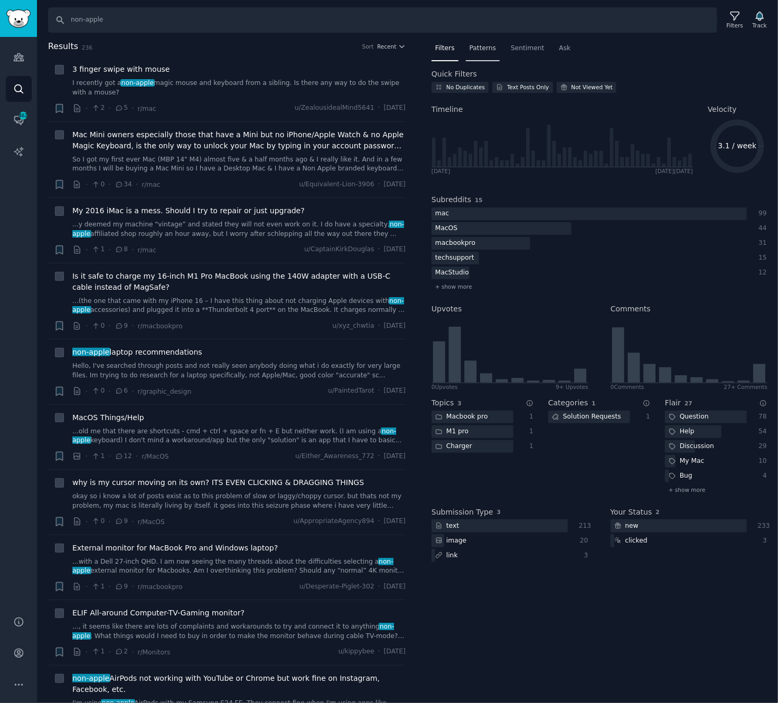
click at [473, 45] on span "Patterns" at bounding box center [483, 49] width 26 height 10
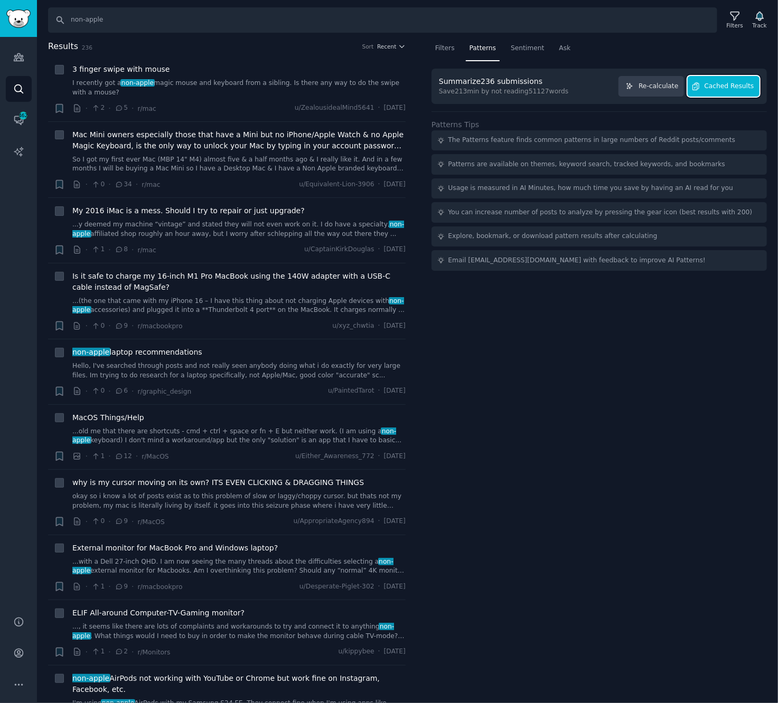
click at [711, 83] on span "Cached Results" at bounding box center [730, 87] width 50 height 10
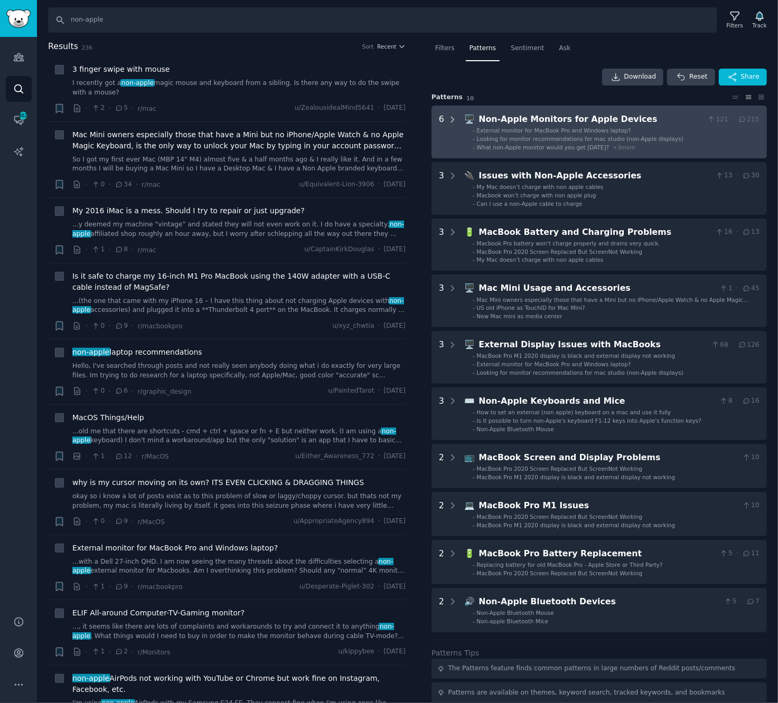
click at [450, 117] on icon at bounding box center [453, 120] width 10 height 10
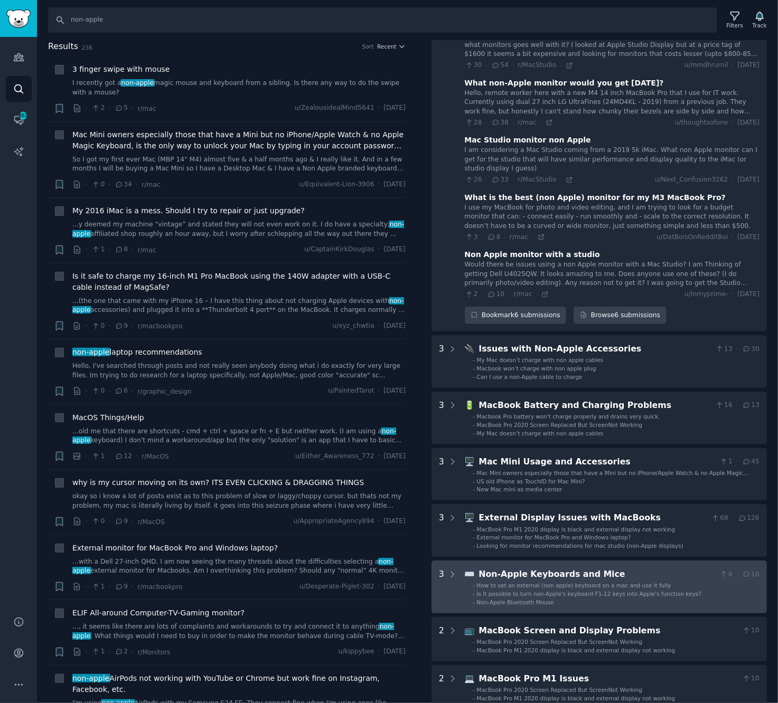
scroll to position [299, 0]
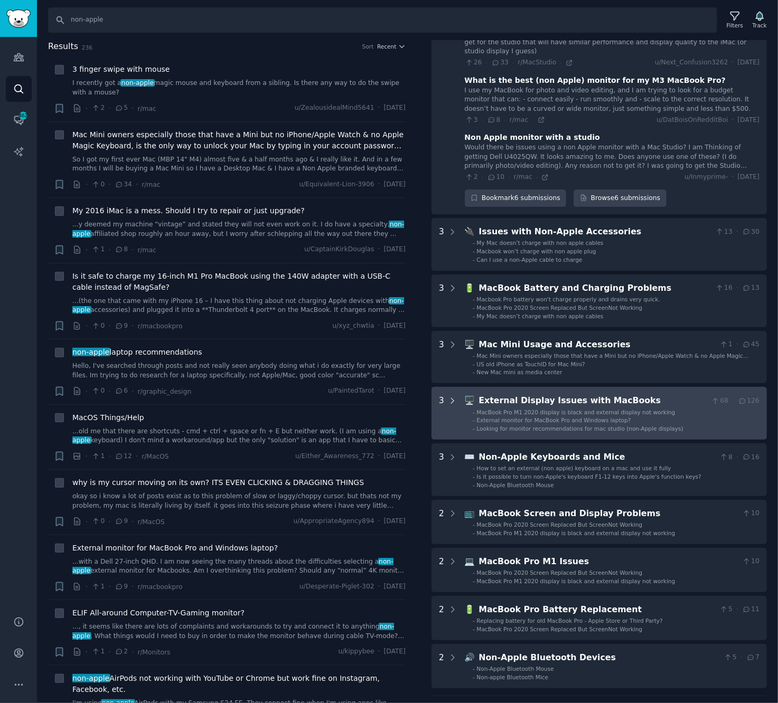
click at [451, 397] on icon at bounding box center [453, 402] width 10 height 10
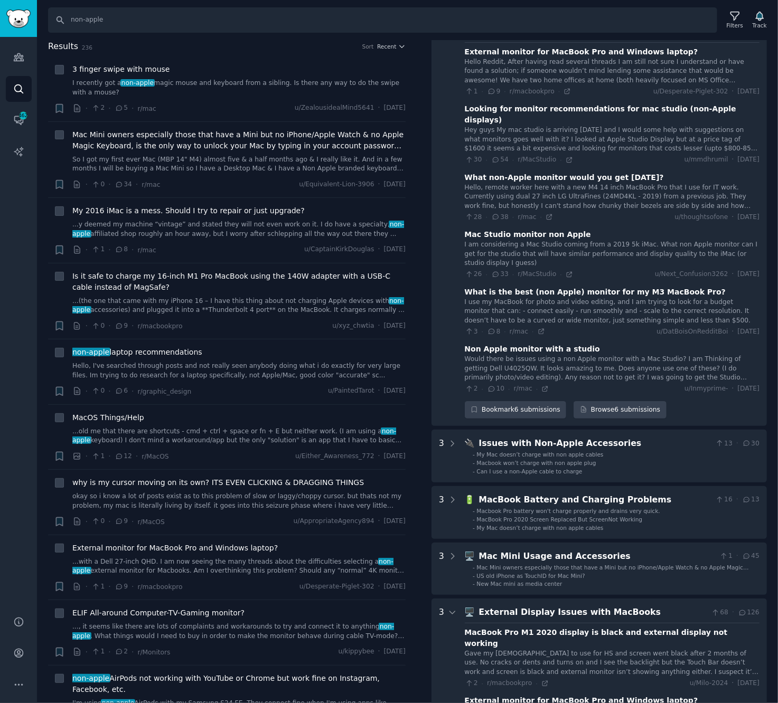
scroll to position [0, 0]
